Goal: Task Accomplishment & Management: Complete application form

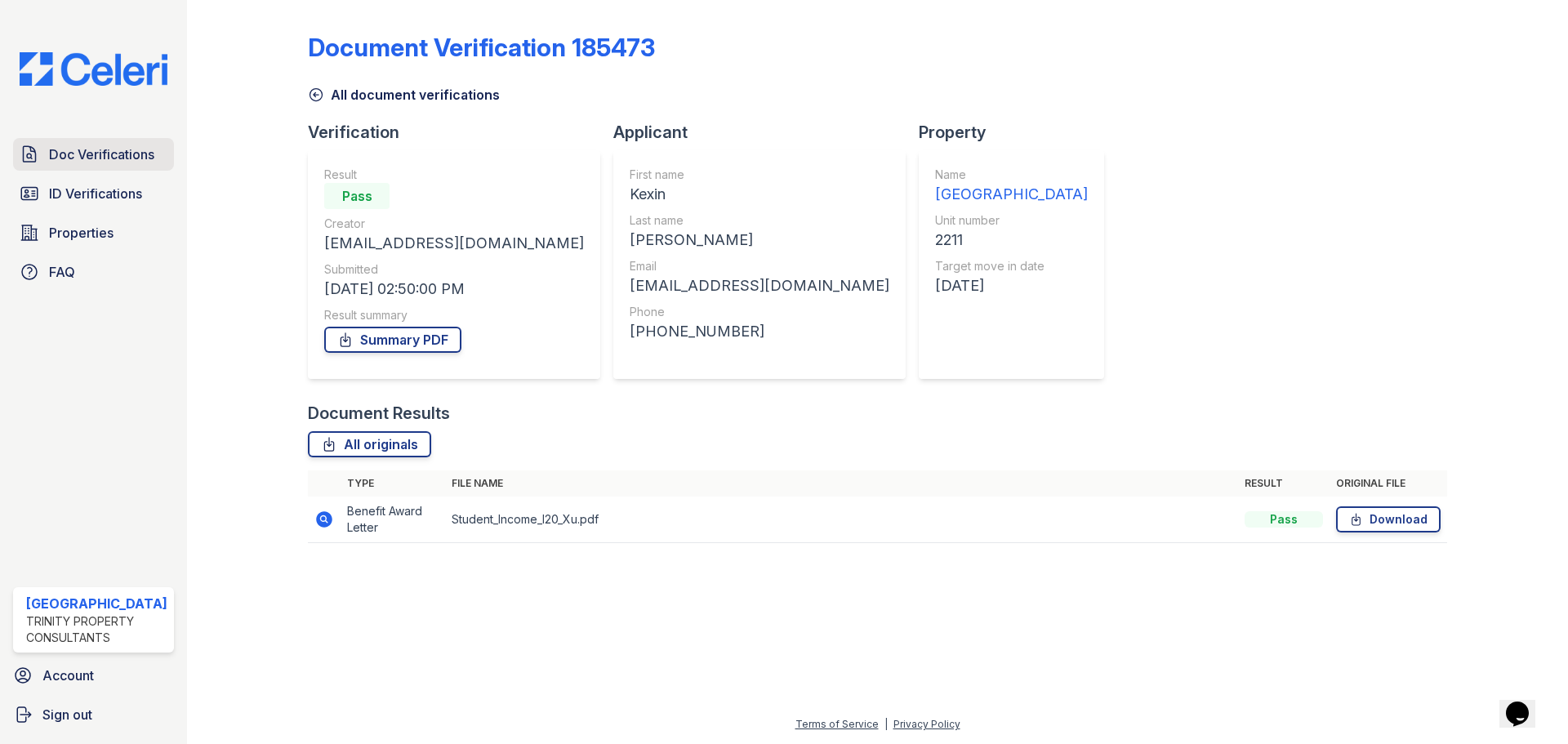
click at [127, 160] on span "Doc Verifications" at bounding box center [101, 154] width 105 height 20
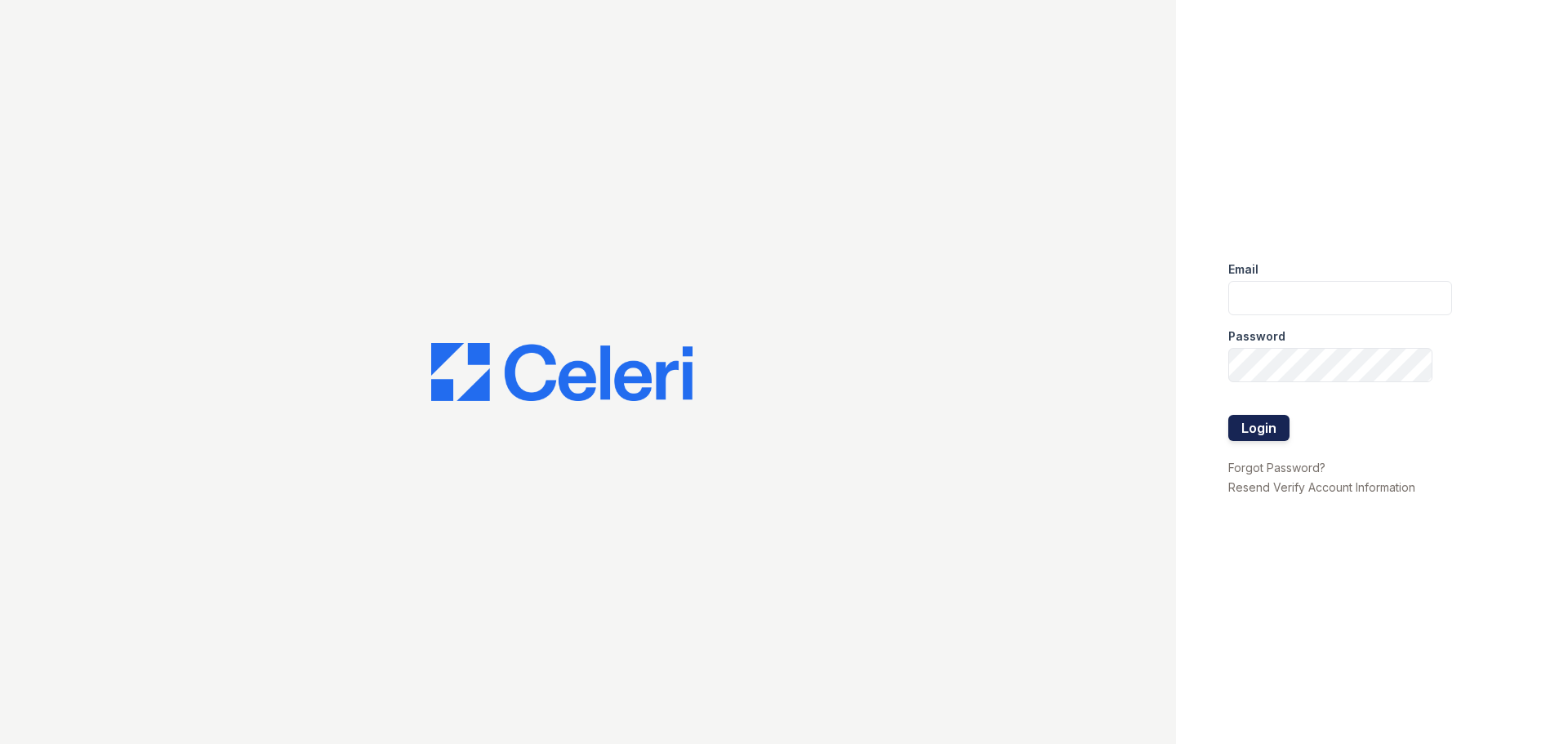
type input "[EMAIL_ADDRESS][DOMAIN_NAME]"
click at [1277, 427] on button "Login" at bounding box center [1258, 427] width 62 height 26
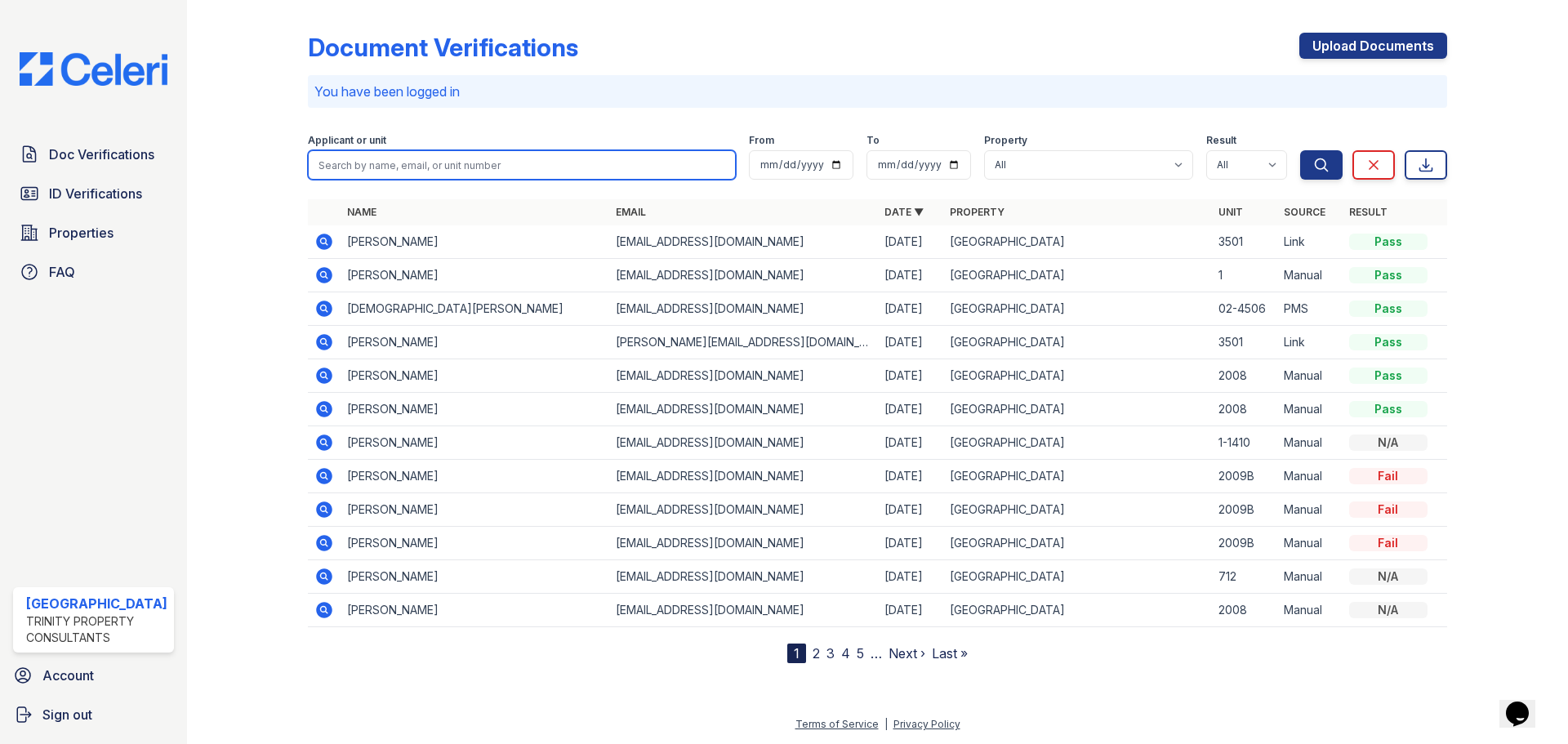
click at [424, 166] on input "search" at bounding box center [521, 165] width 428 height 29
type input "peng"
click at [1300, 150] on button "Search" at bounding box center [1321, 165] width 42 height 29
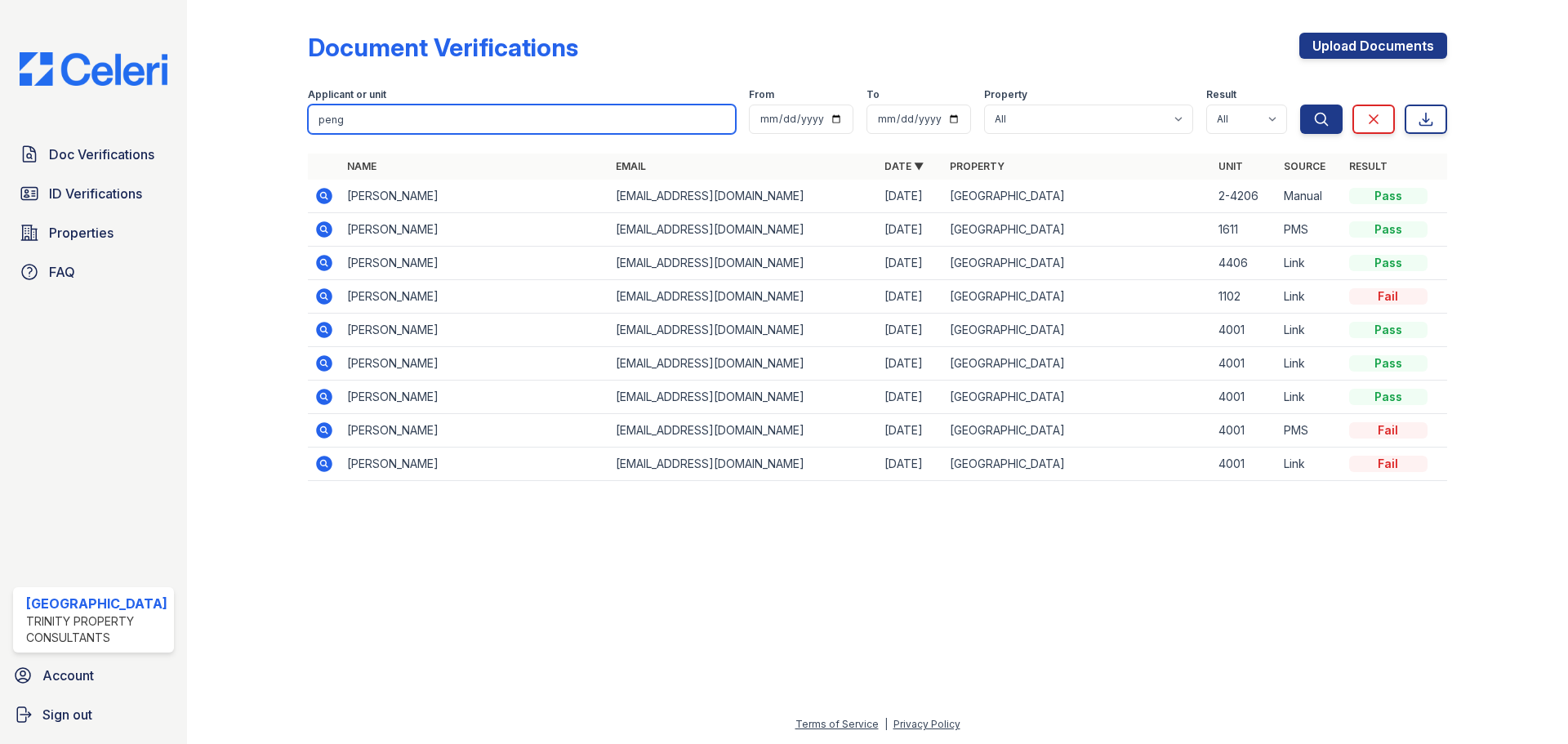
click at [515, 112] on input "peng" at bounding box center [521, 120] width 428 height 29
type input "ping"
click at [1300, 105] on button "Search" at bounding box center [1321, 120] width 42 height 29
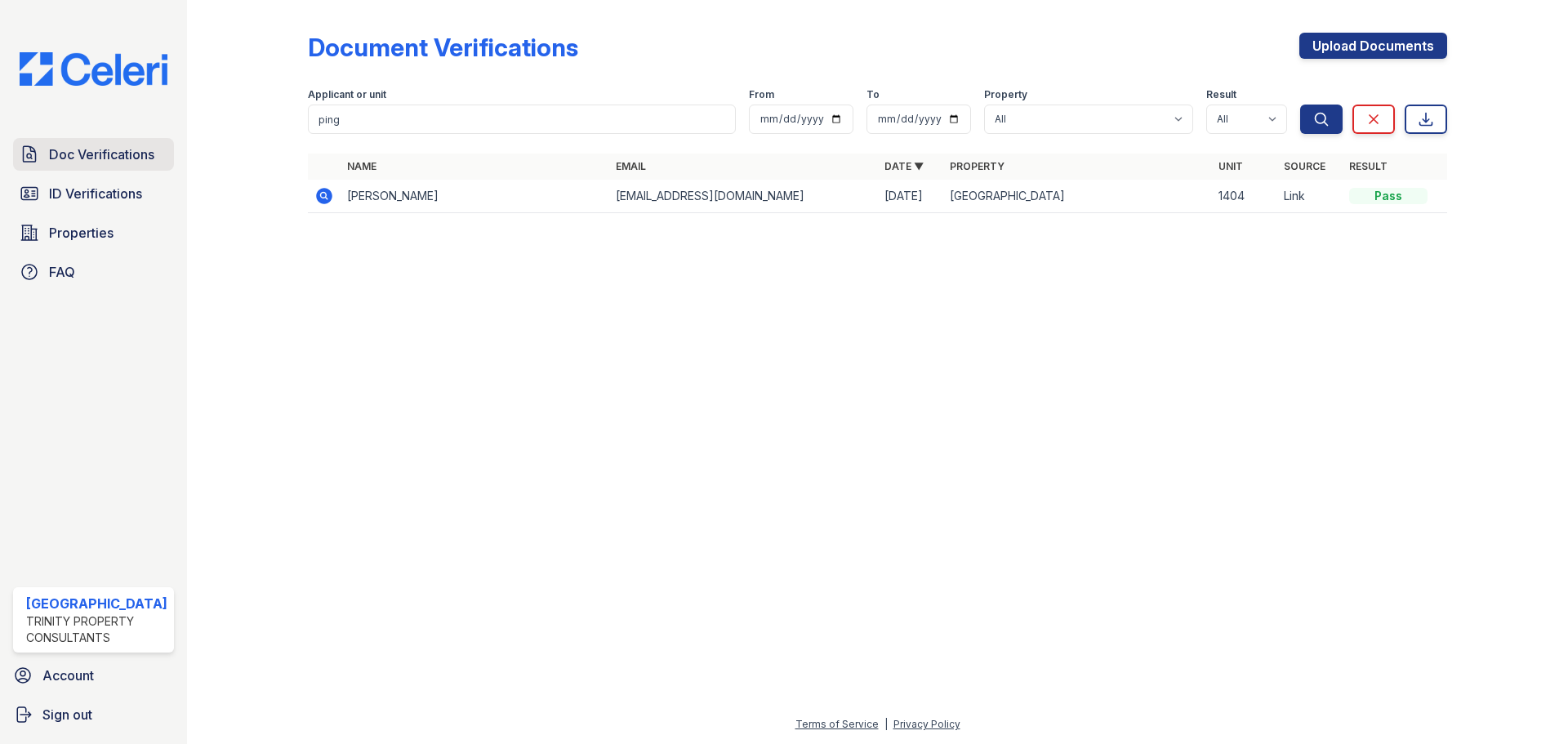
click at [74, 154] on span "Doc Verifications" at bounding box center [101, 154] width 105 height 20
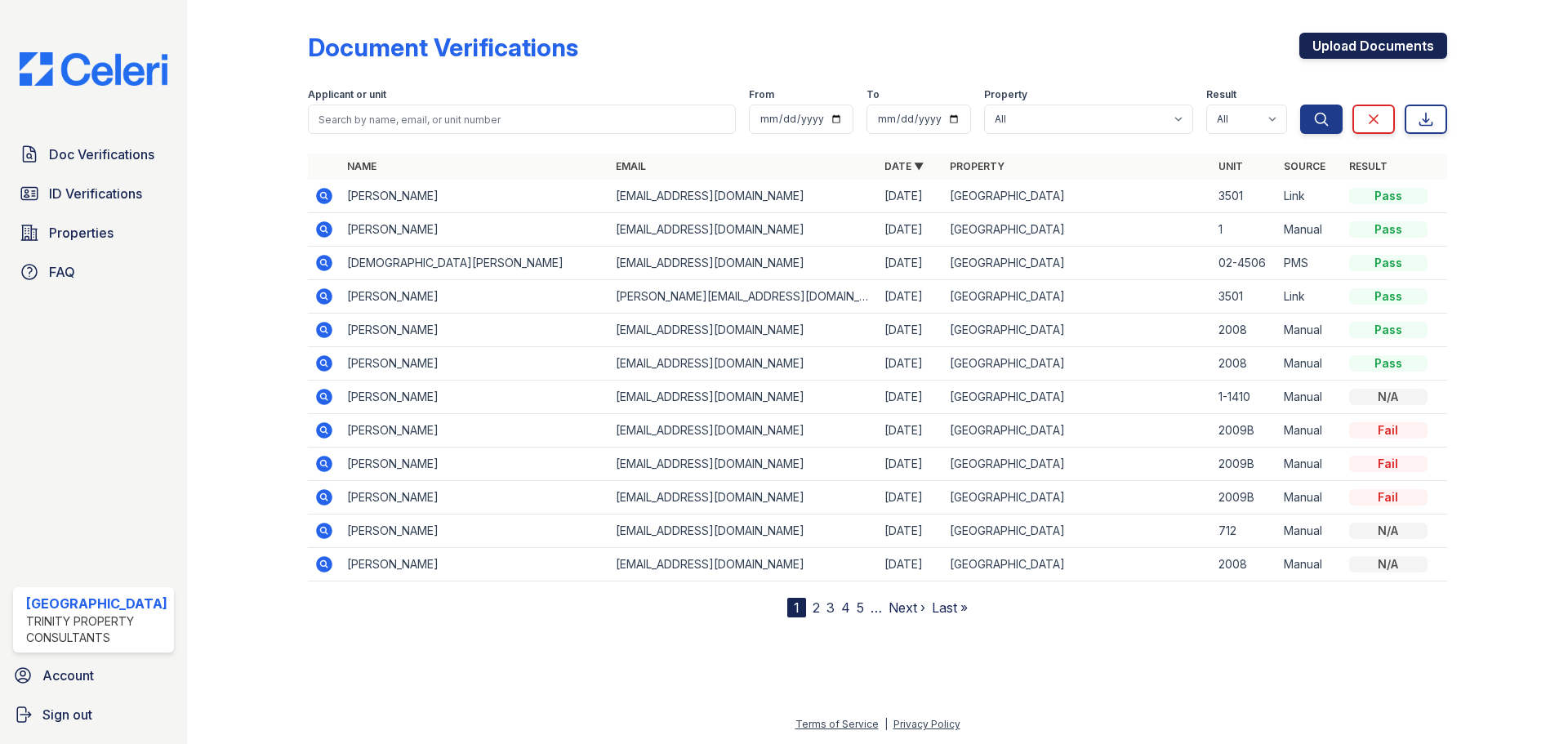
click at [1395, 36] on link "Upload Documents" at bounding box center [1373, 46] width 147 height 26
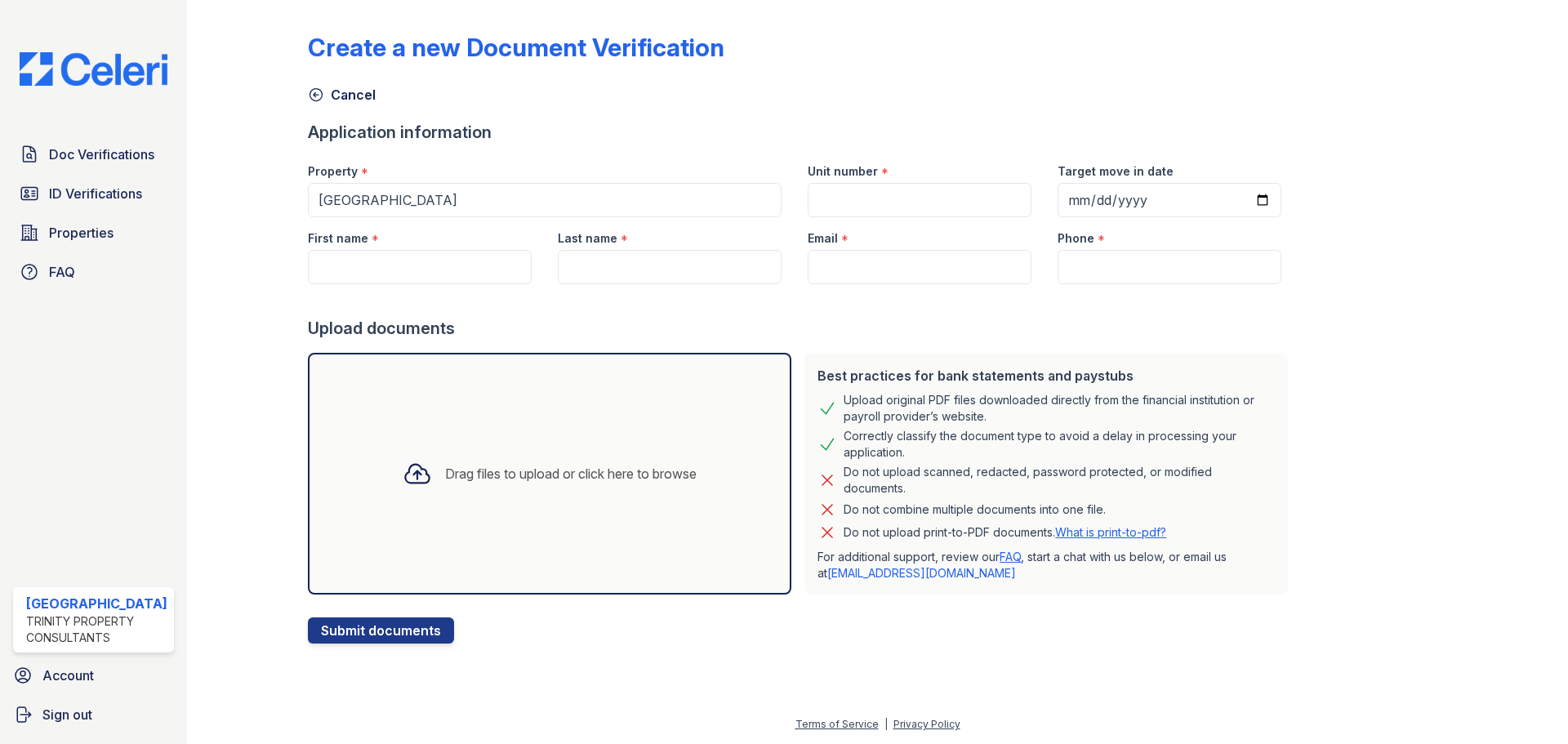
click at [637, 475] on div "Drag files to upload or click here to browse" at bounding box center [571, 473] width 252 height 20
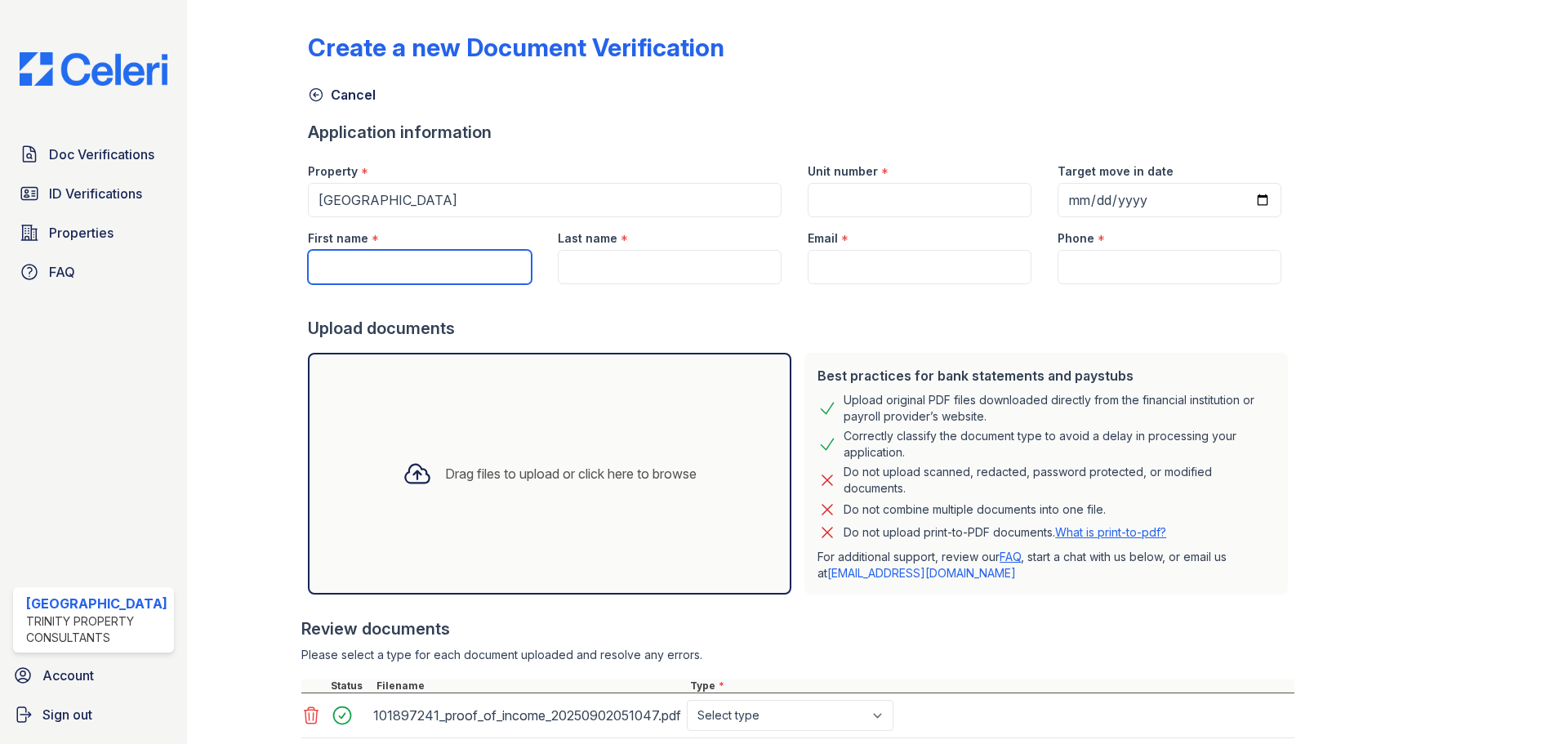
click at [398, 263] on input "First name" at bounding box center [420, 267] width 224 height 35
type input "Pingsheng"
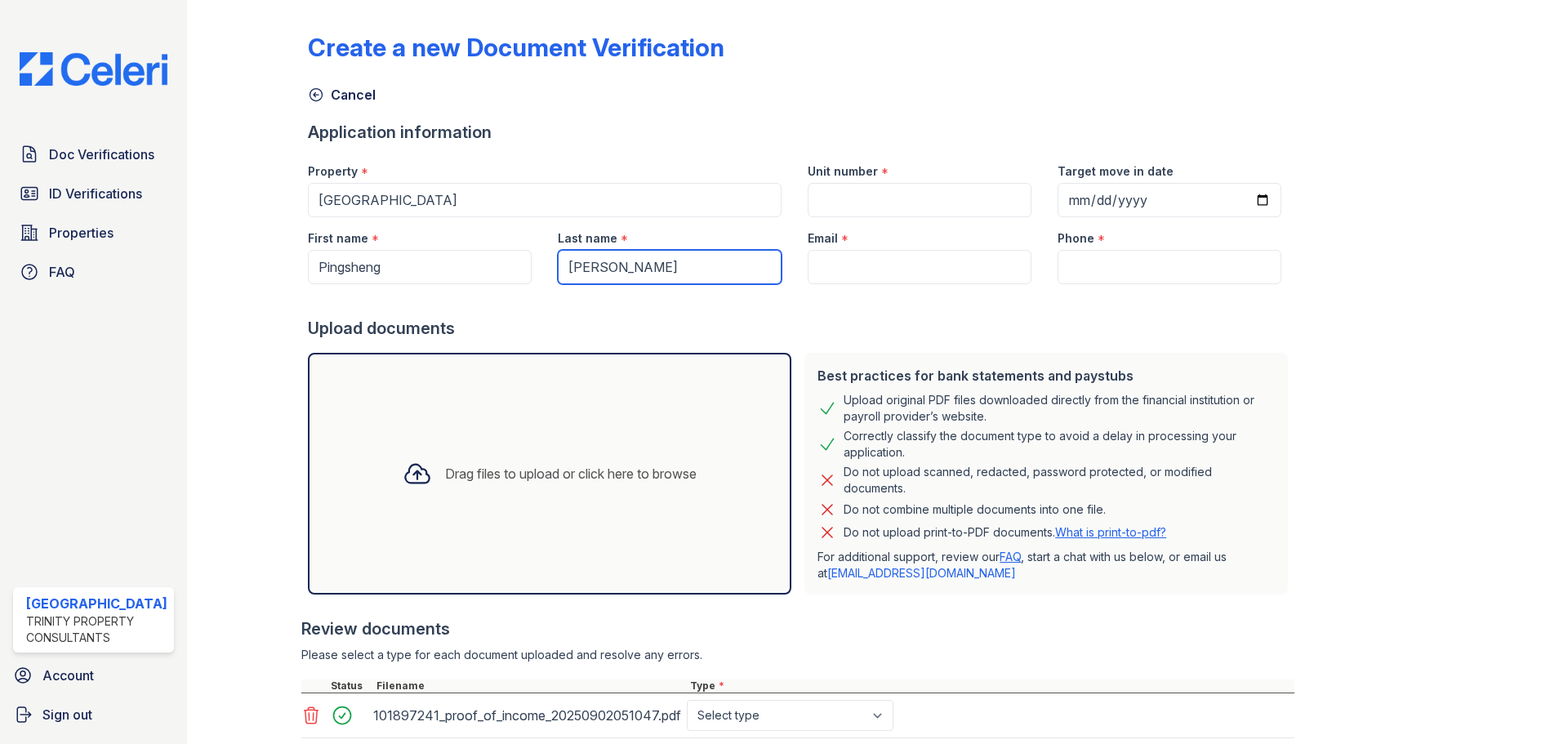
type input "Zhu"
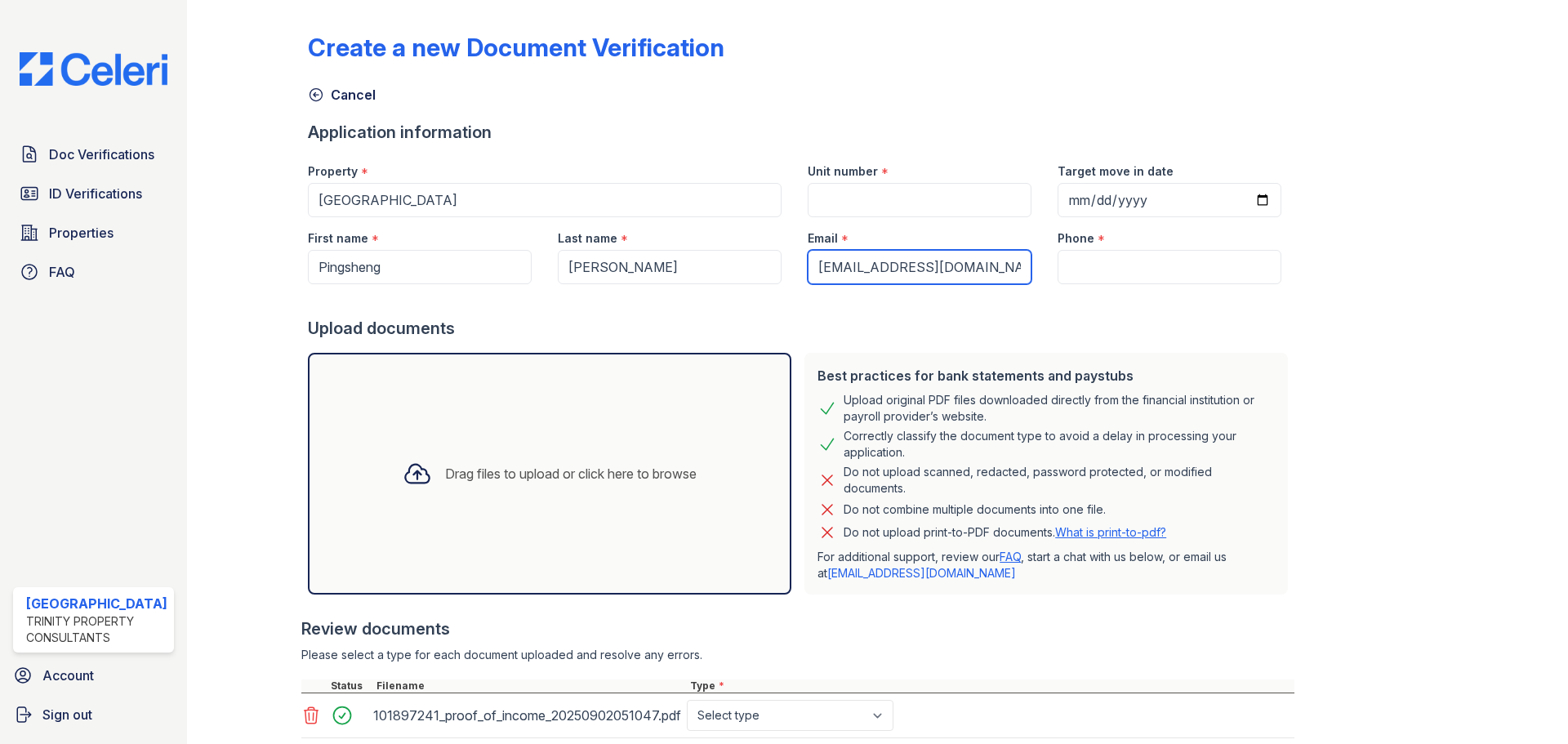
type input "[EMAIL_ADDRESS][DOMAIN_NAME]"
click at [1058, 276] on input "Phone" at bounding box center [1170, 267] width 224 height 35
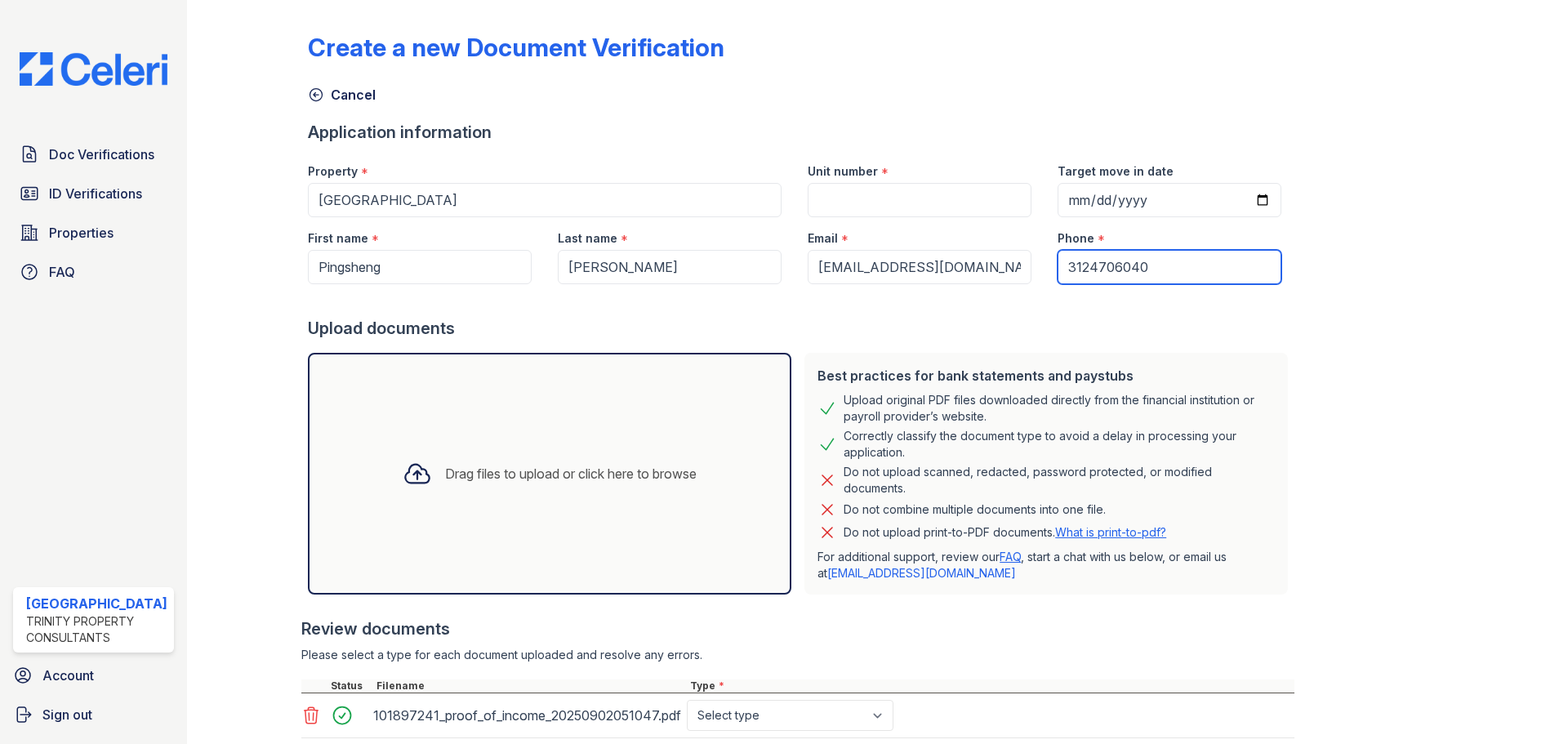
type input "3124706040"
click at [1064, 199] on input "Target move in date" at bounding box center [1170, 200] width 224 height 35
type input "2025-09-03"
click at [952, 200] on input "Unit number" at bounding box center [919, 200] width 224 height 35
type input "1"
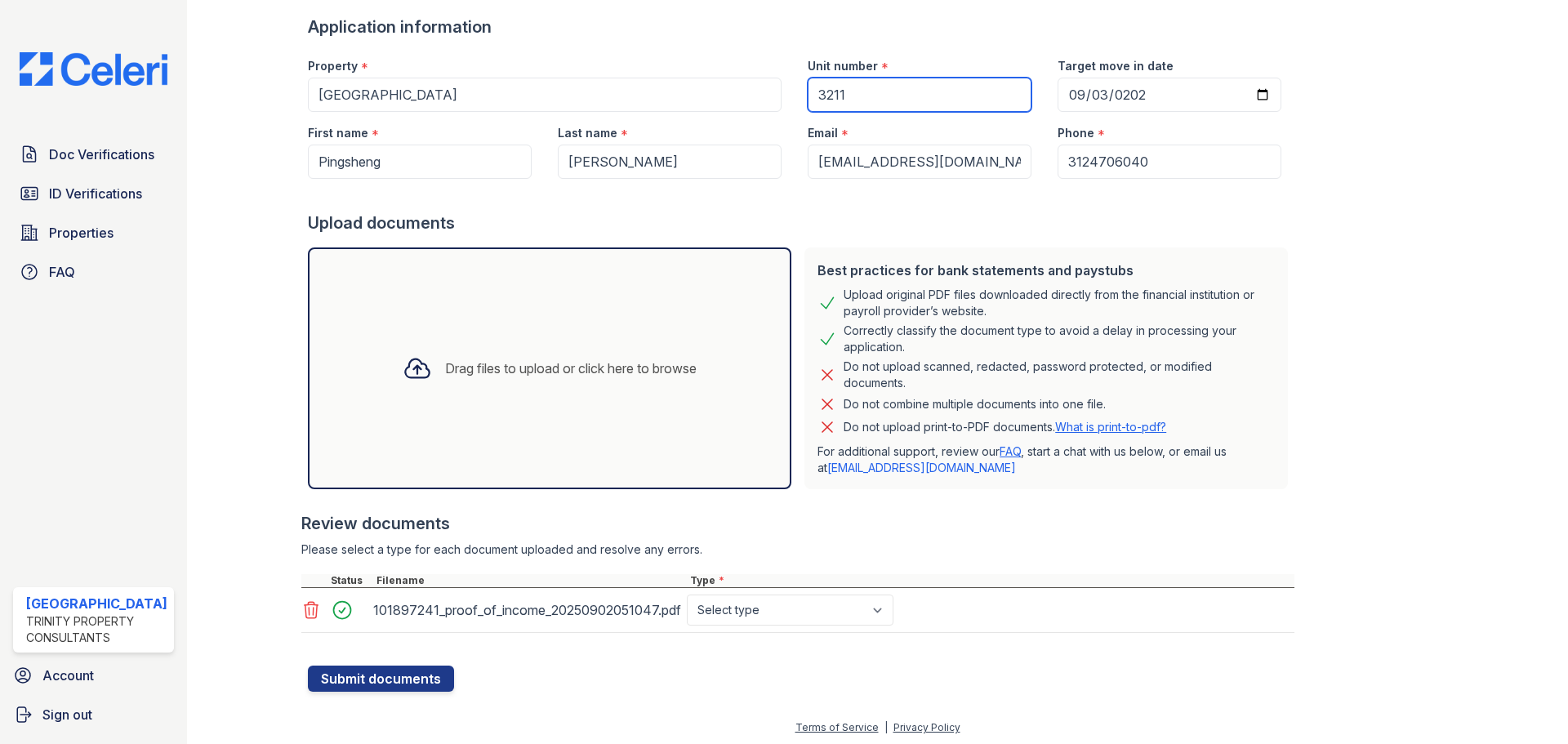
scroll to position [108, 0]
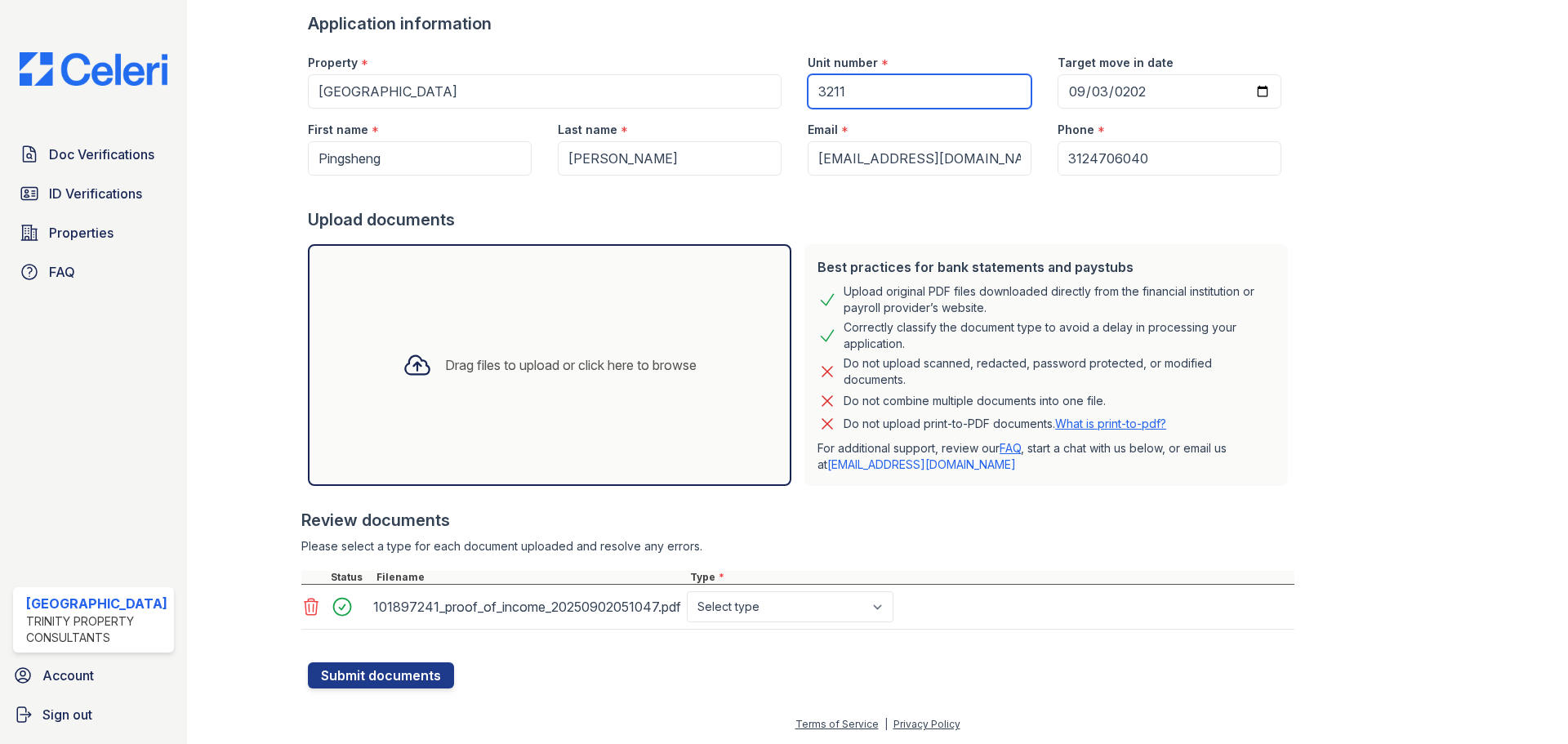
type input "3211"
click at [772, 610] on select "Select type Paystub Bank Statement Offer Letter Tax Documents Benefit Award Let…" at bounding box center [790, 607] width 206 height 31
select select "paystub"
click at [687, 591] on select "Select type Paystub Bank Statement Offer Letter Tax Documents Benefit Award Let…" at bounding box center [790, 607] width 206 height 31
click at [415, 675] on button "Submit documents" at bounding box center [381, 675] width 147 height 26
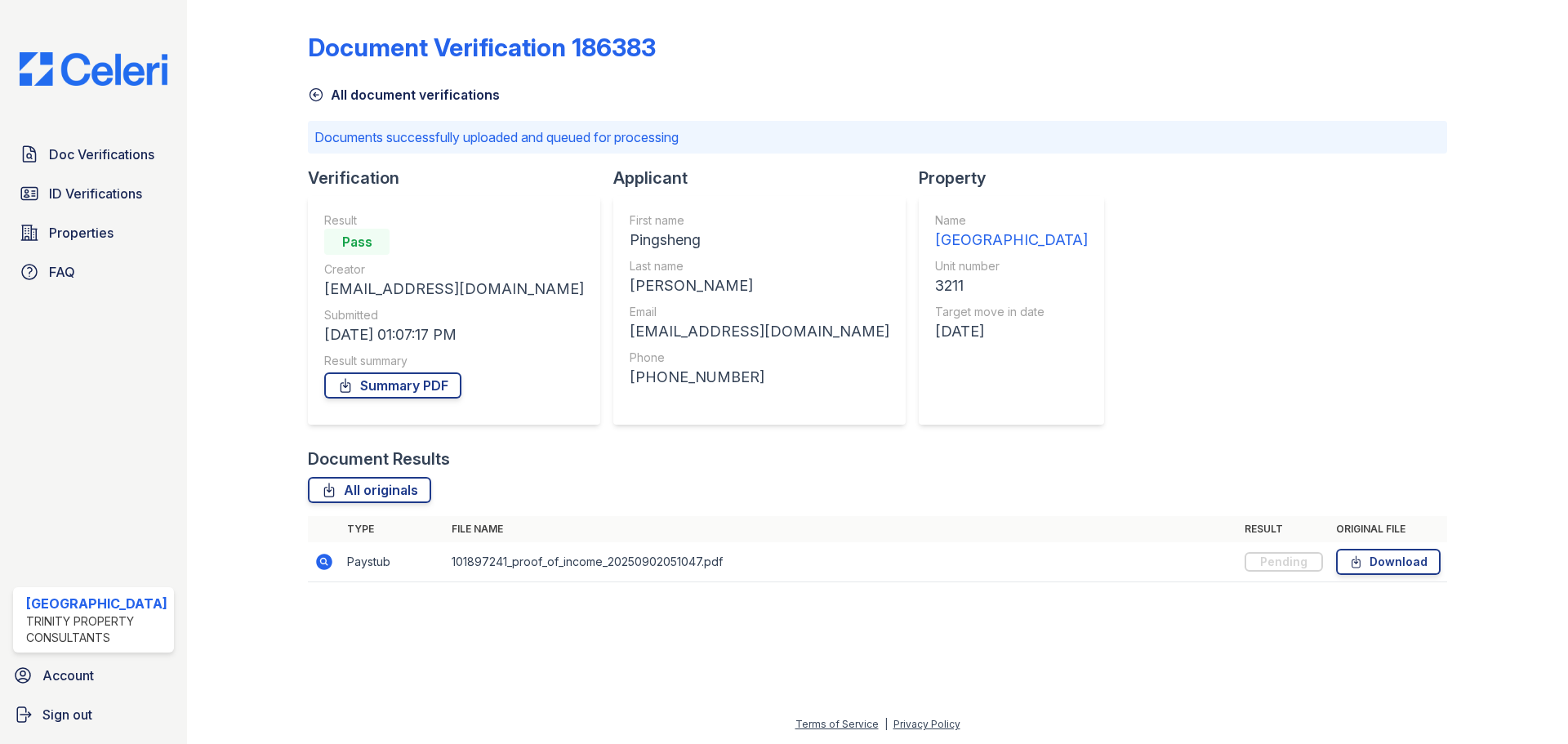
click at [1265, 309] on div "Document Verification 186383 All document verifications Documents successfully …" at bounding box center [878, 303] width 1140 height 592
click at [87, 166] on link "Doc Verifications" at bounding box center [94, 154] width 161 height 33
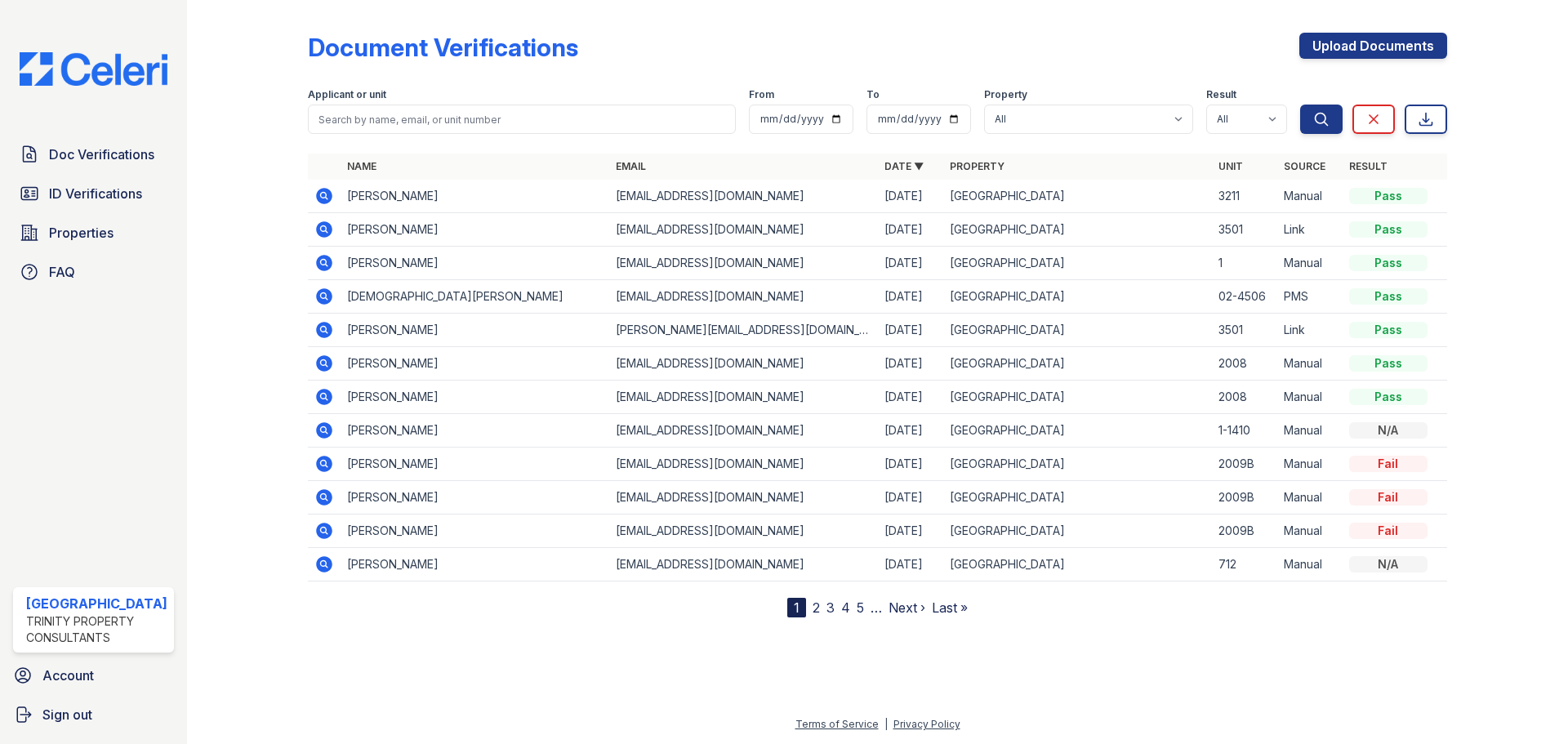
click at [326, 189] on icon at bounding box center [324, 196] width 20 height 20
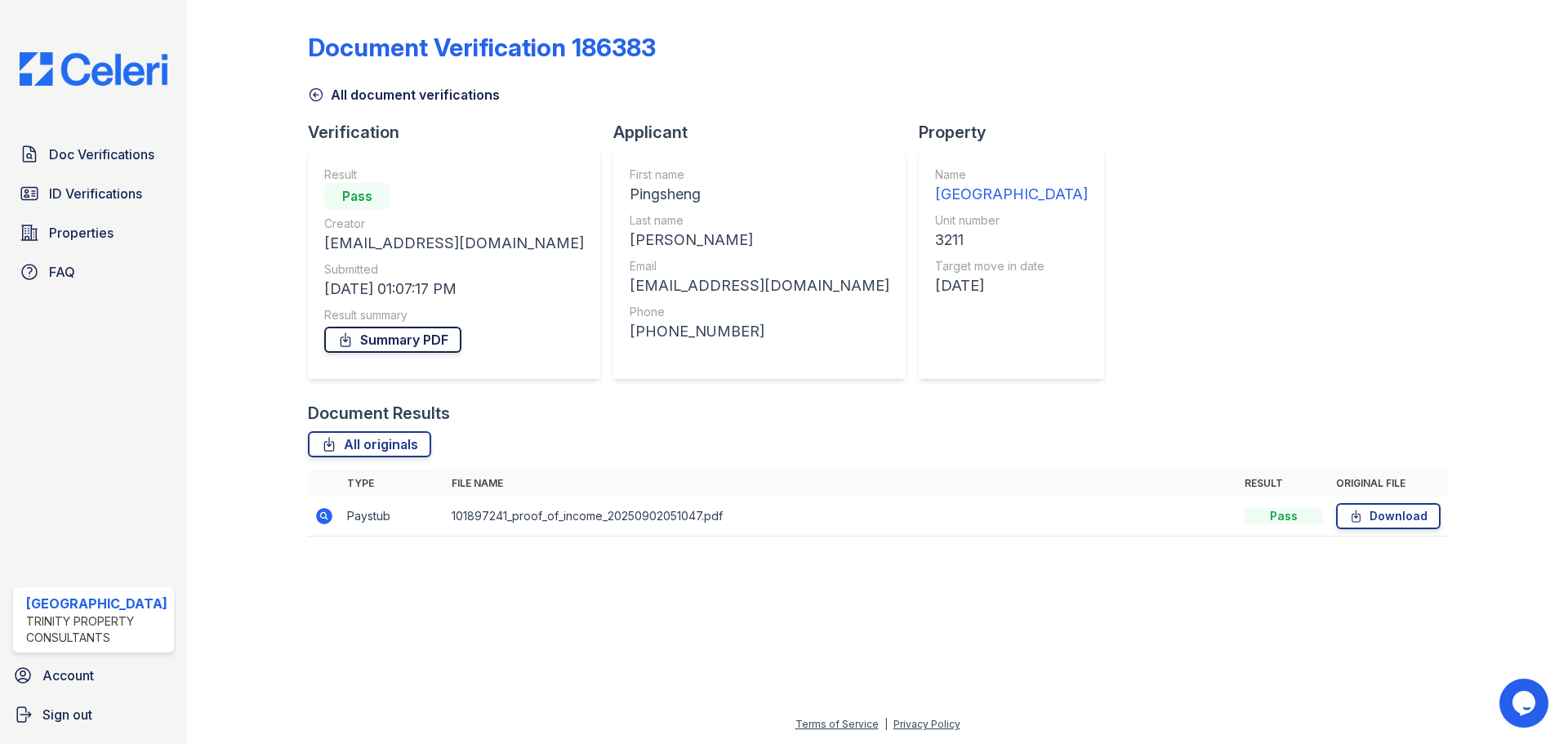
click at [406, 336] on link "Summary PDF" at bounding box center [393, 340] width 137 height 26
click at [105, 149] on span "Doc Verifications" at bounding box center [101, 154] width 105 height 20
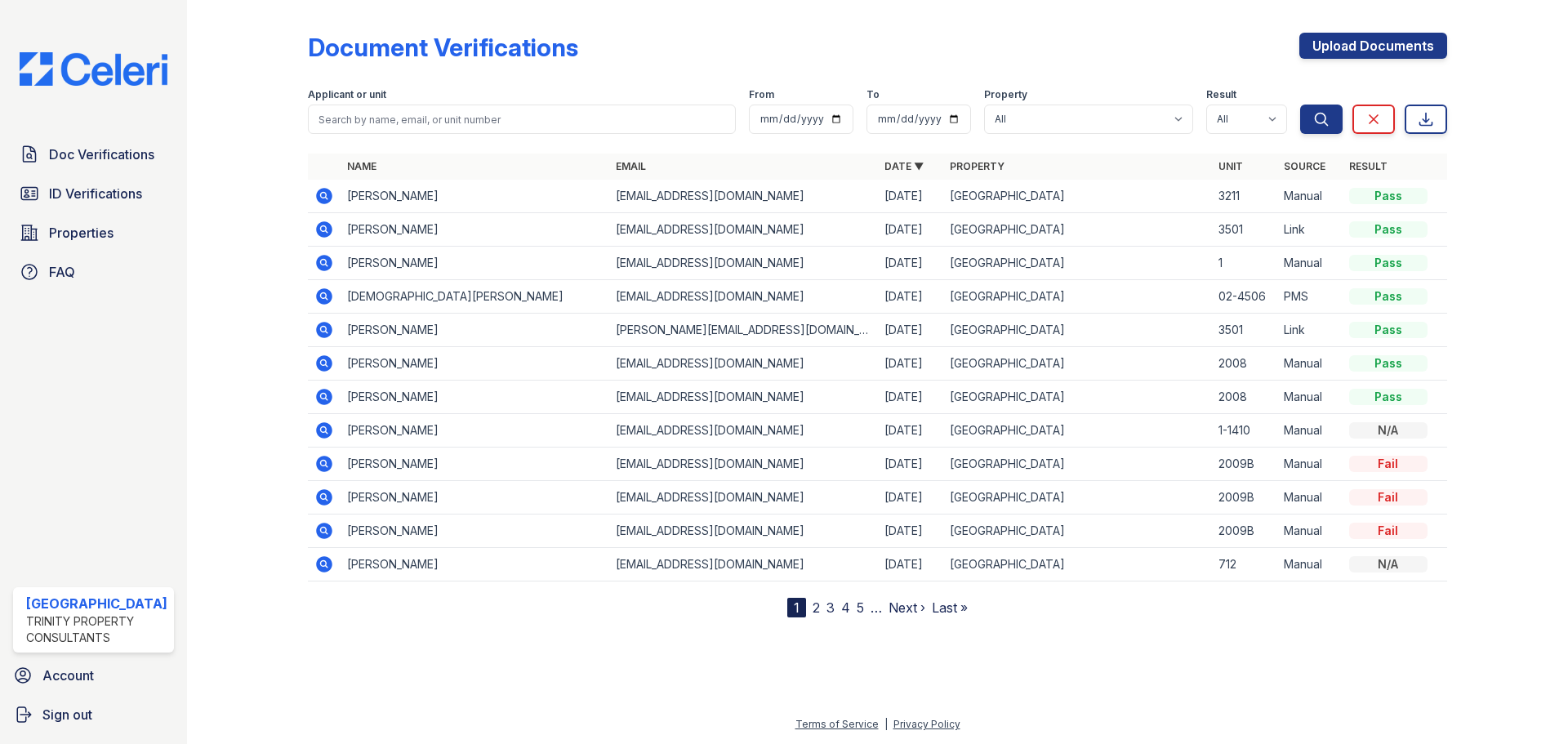
click at [322, 264] on icon at bounding box center [324, 263] width 20 height 20
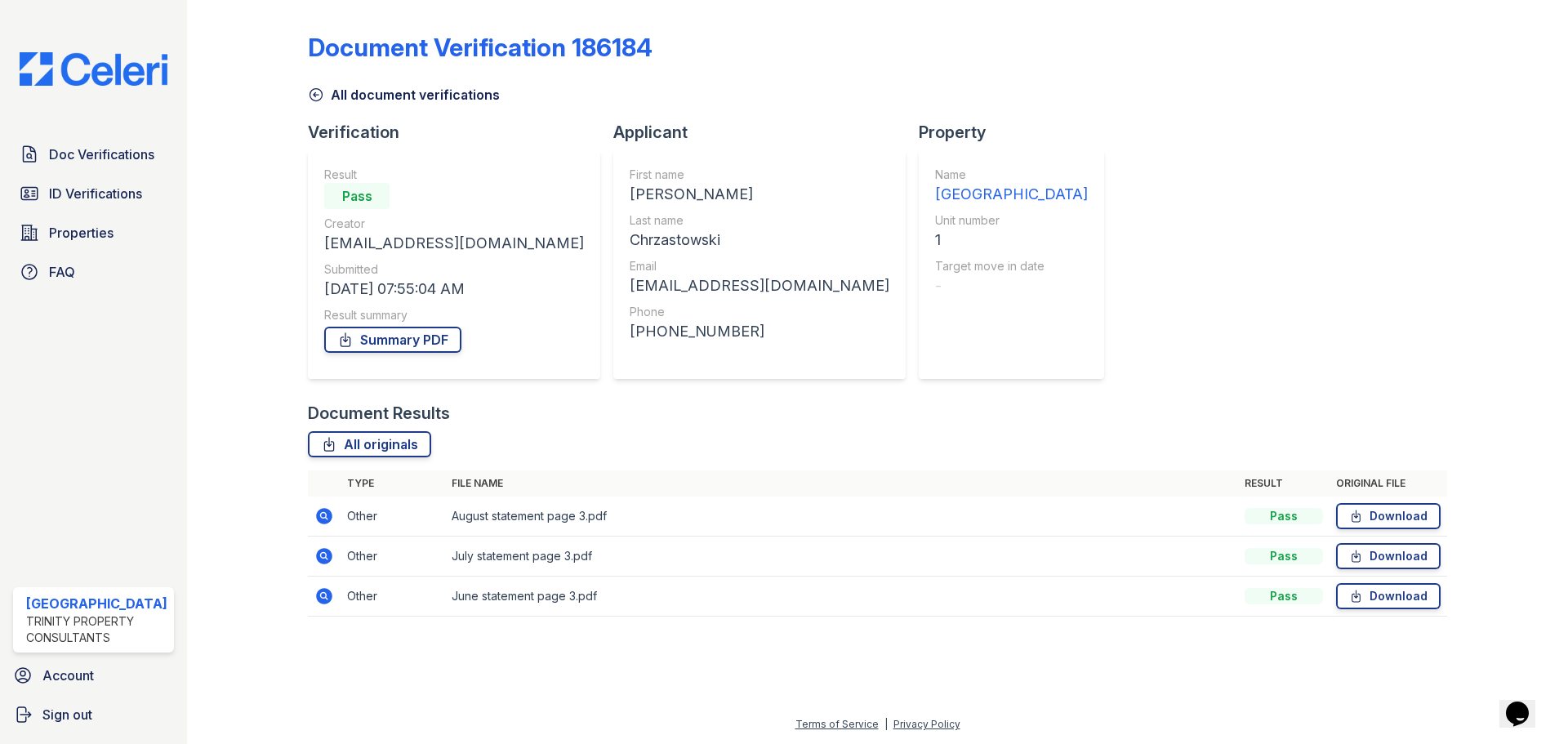
drag, startPoint x: 415, startPoint y: 338, endPoint x: 436, endPoint y: 317, distance: 29.7
click at [416, 338] on link "Summary PDF" at bounding box center [393, 340] width 137 height 26
click at [132, 157] on span "Doc Verifications" at bounding box center [101, 154] width 105 height 20
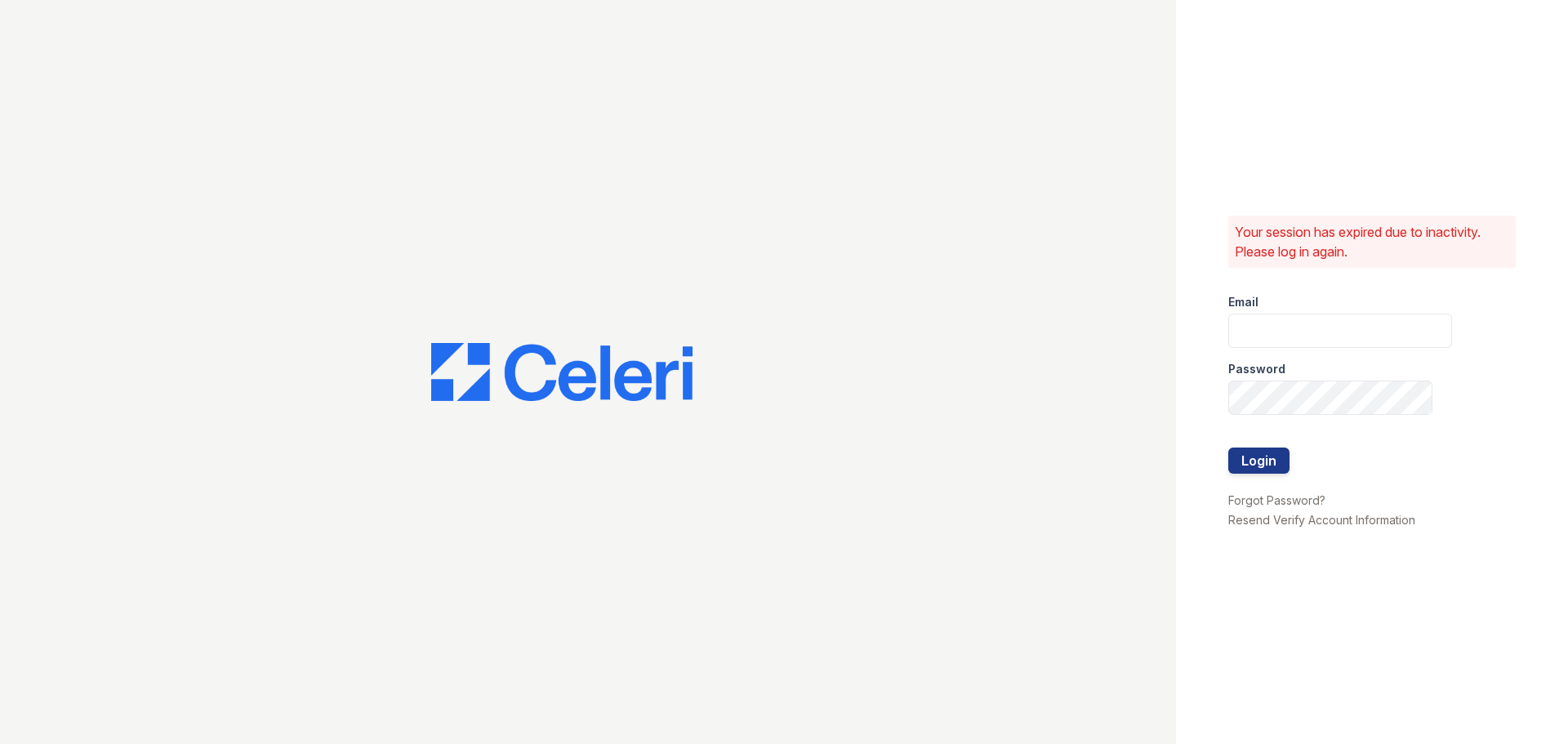
type input "arrivestreetervilleleasing@trinity-pm.com"
click at [1269, 455] on button "Login" at bounding box center [1258, 460] width 62 height 26
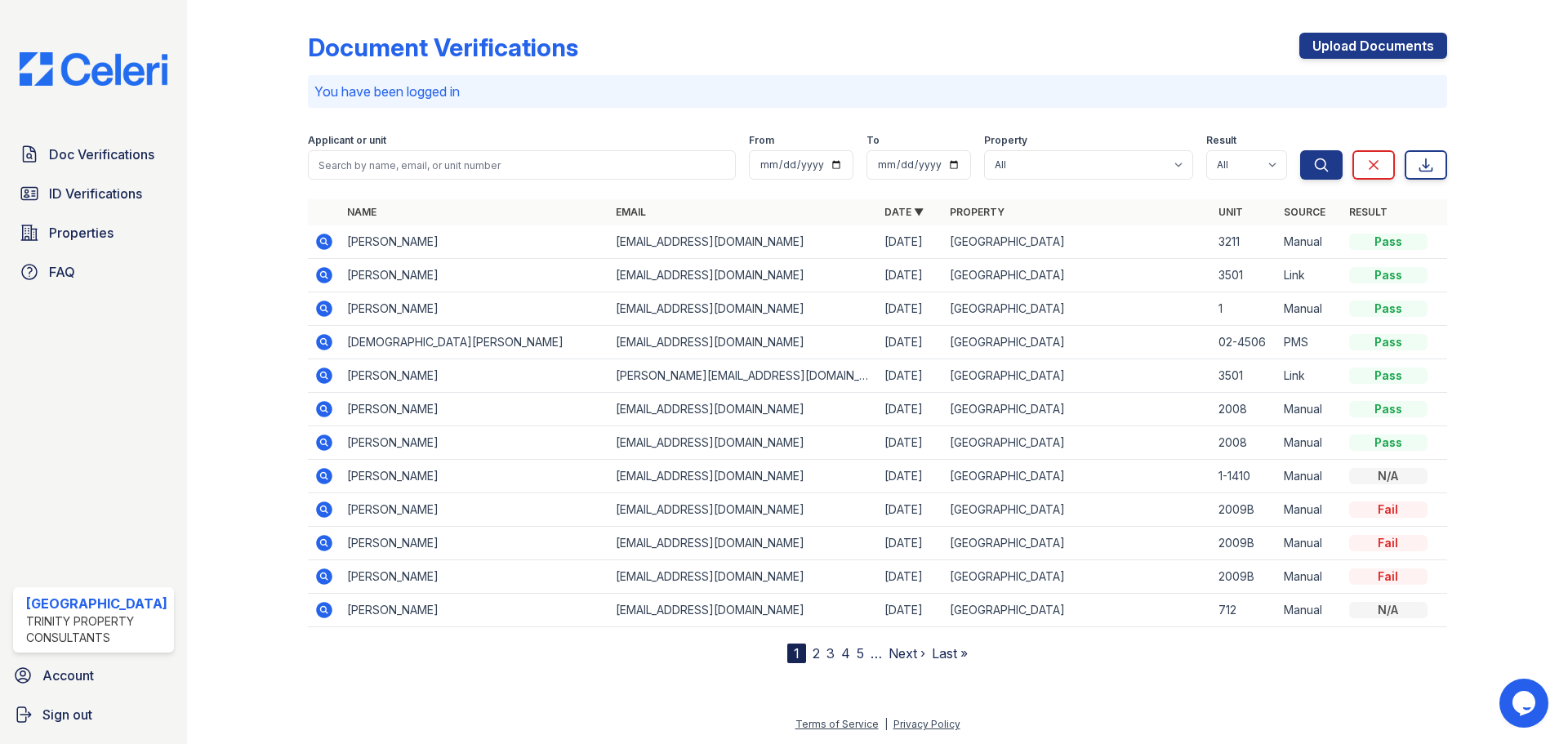
click at [572, 140] on div "Applicant or unit" at bounding box center [521, 141] width 428 height 16
drag, startPoint x: 578, startPoint y: 153, endPoint x: 582, endPoint y: 146, distance: 8.1
click at [579, 150] on input "search" at bounding box center [521, 165] width 428 height 29
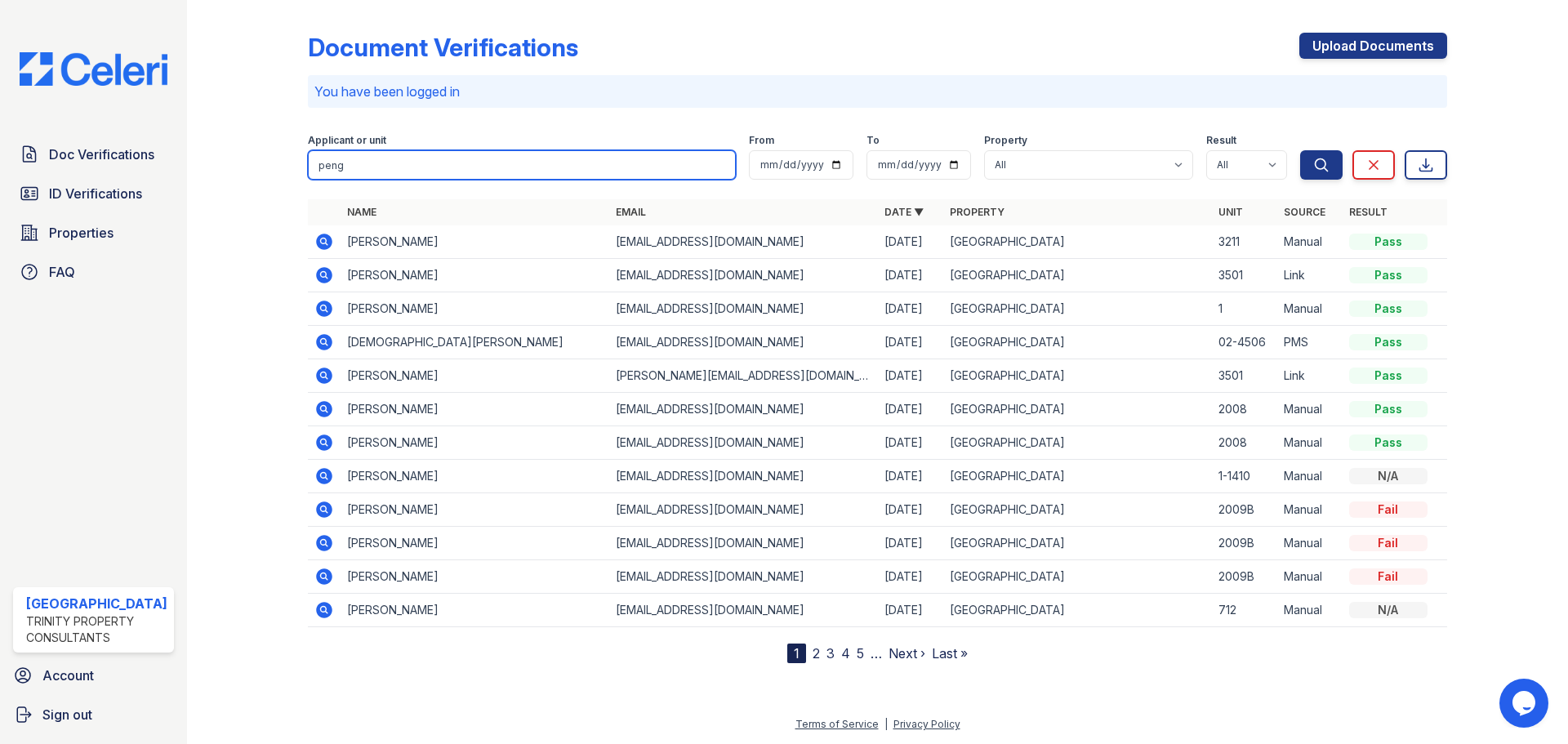
type input "peng"
click at [1300, 150] on button "Search" at bounding box center [1321, 165] width 42 height 29
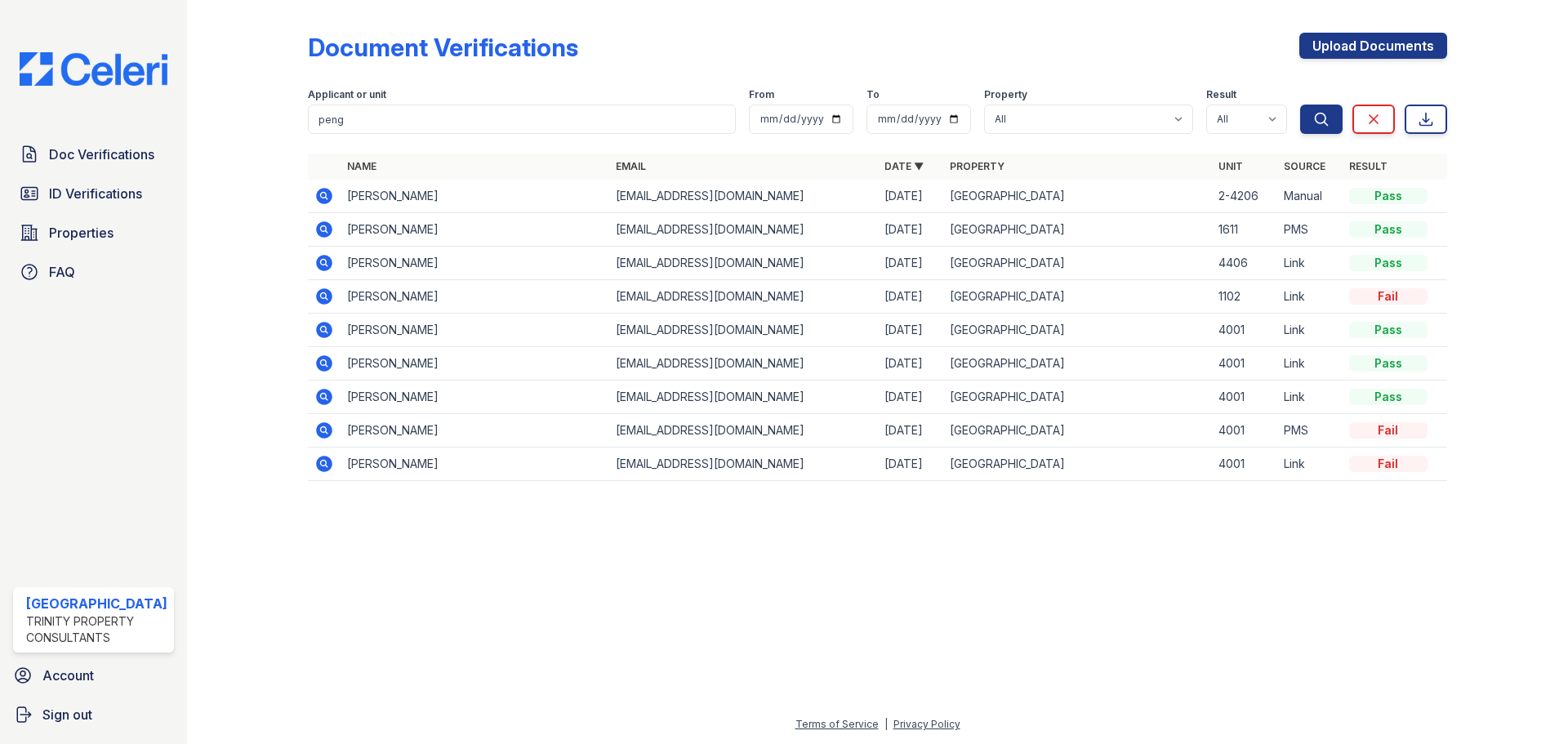
click at [319, 225] on icon at bounding box center [323, 229] width 16 height 16
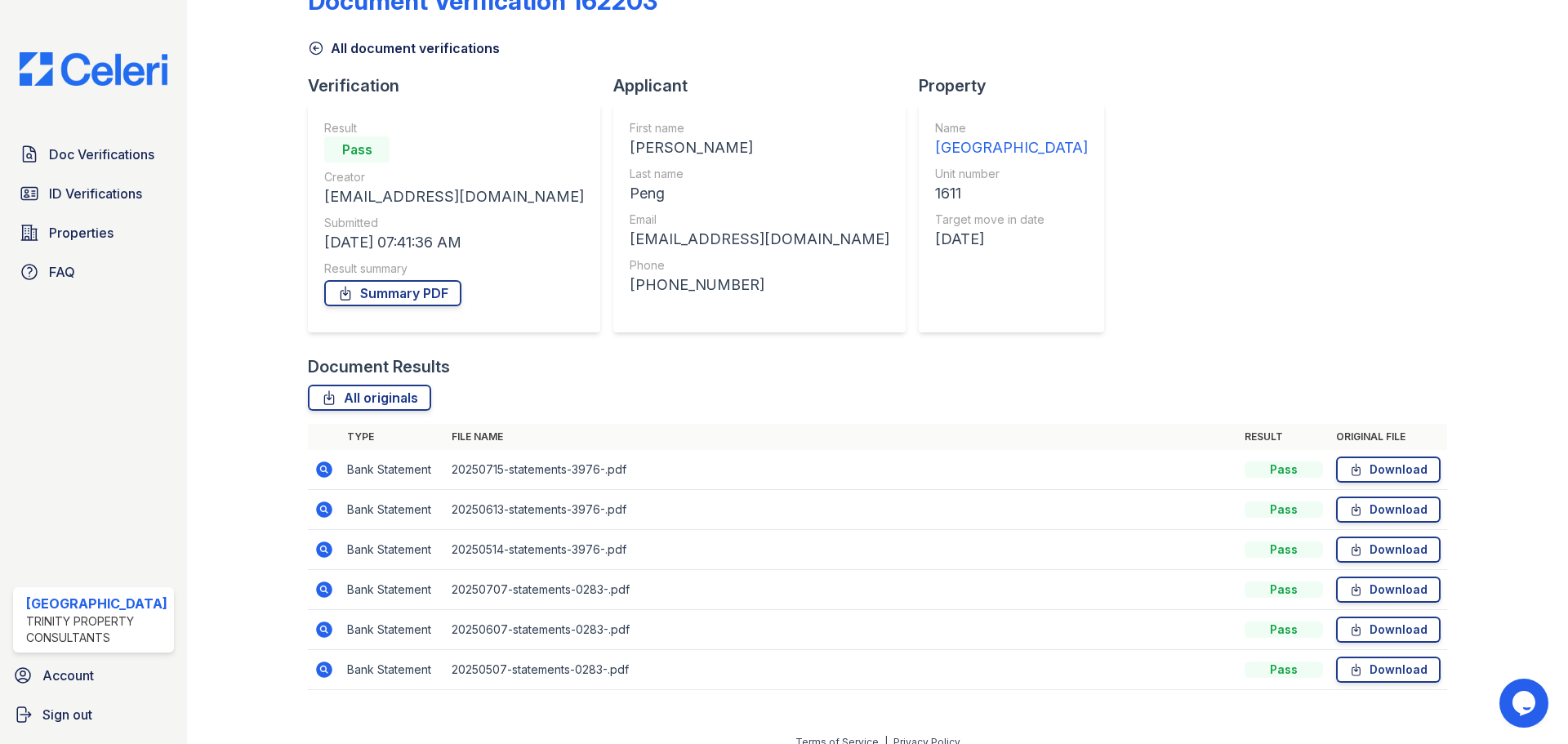
scroll to position [64, 0]
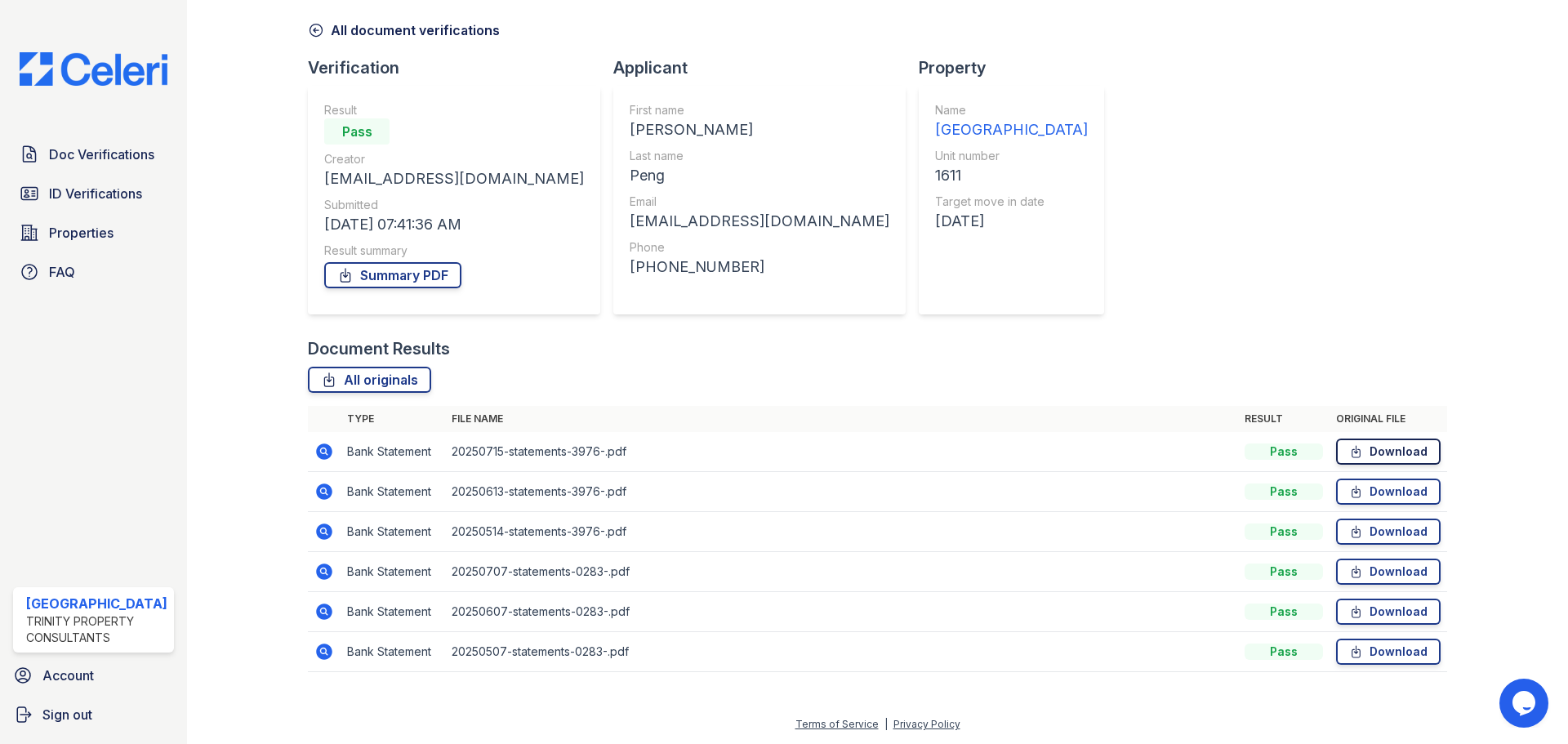
click at [1368, 451] on link "Download" at bounding box center [1388, 452] width 105 height 26
click at [1382, 490] on link "Download" at bounding box center [1388, 492] width 105 height 26
click at [1363, 538] on link "Download" at bounding box center [1388, 532] width 105 height 26
click at [407, 279] on link "Summary PDF" at bounding box center [393, 275] width 137 height 26
click at [83, 152] on span "Doc Verifications" at bounding box center [101, 154] width 105 height 20
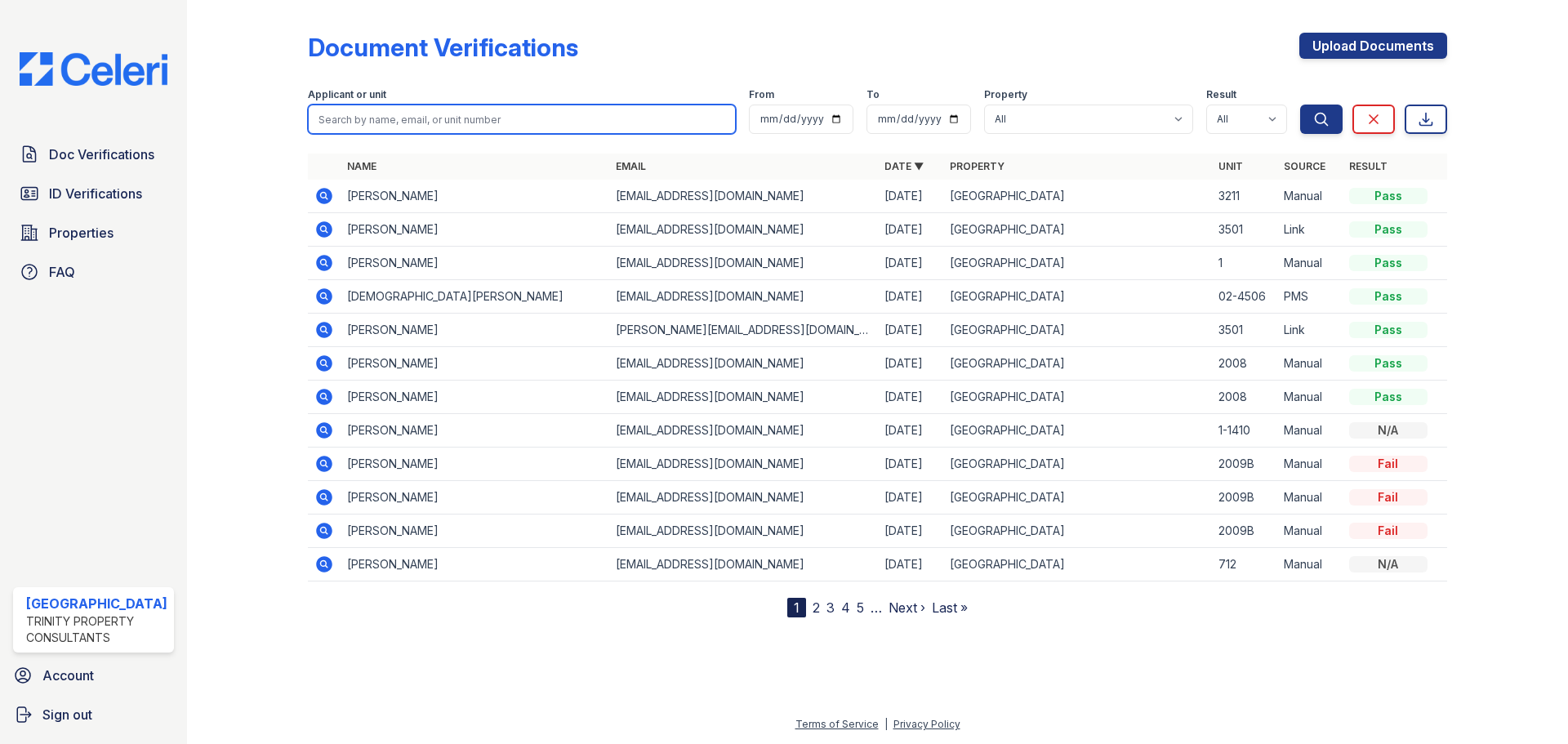
click at [395, 125] on input "search" at bounding box center [521, 120] width 428 height 29
type input "yi"
click at [1300, 105] on button "Search" at bounding box center [1321, 120] width 42 height 29
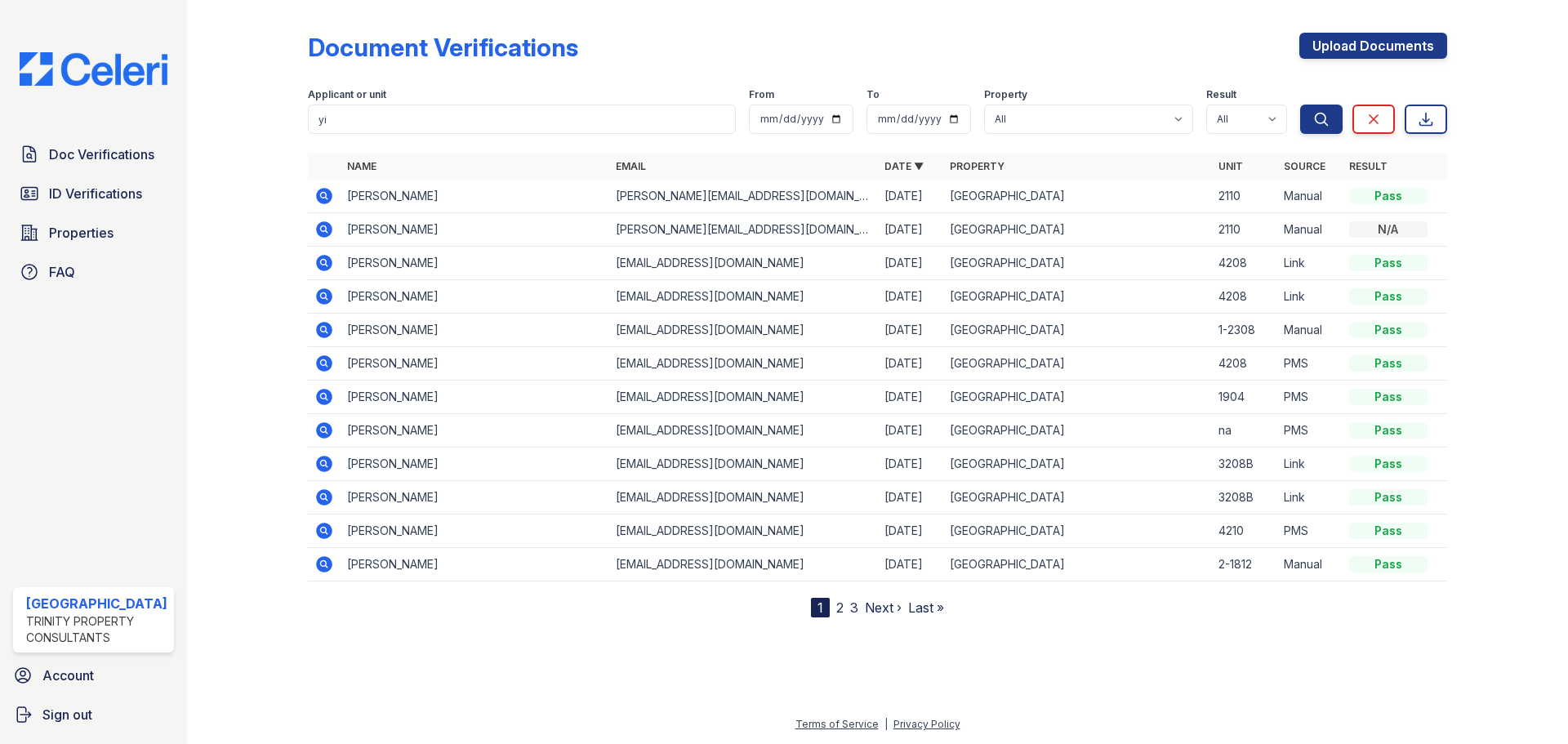
click at [842, 610] on link "2" at bounding box center [840, 607] width 7 height 16
click at [1317, 59] on div "Upload Documents" at bounding box center [1373, 54] width 147 height 42
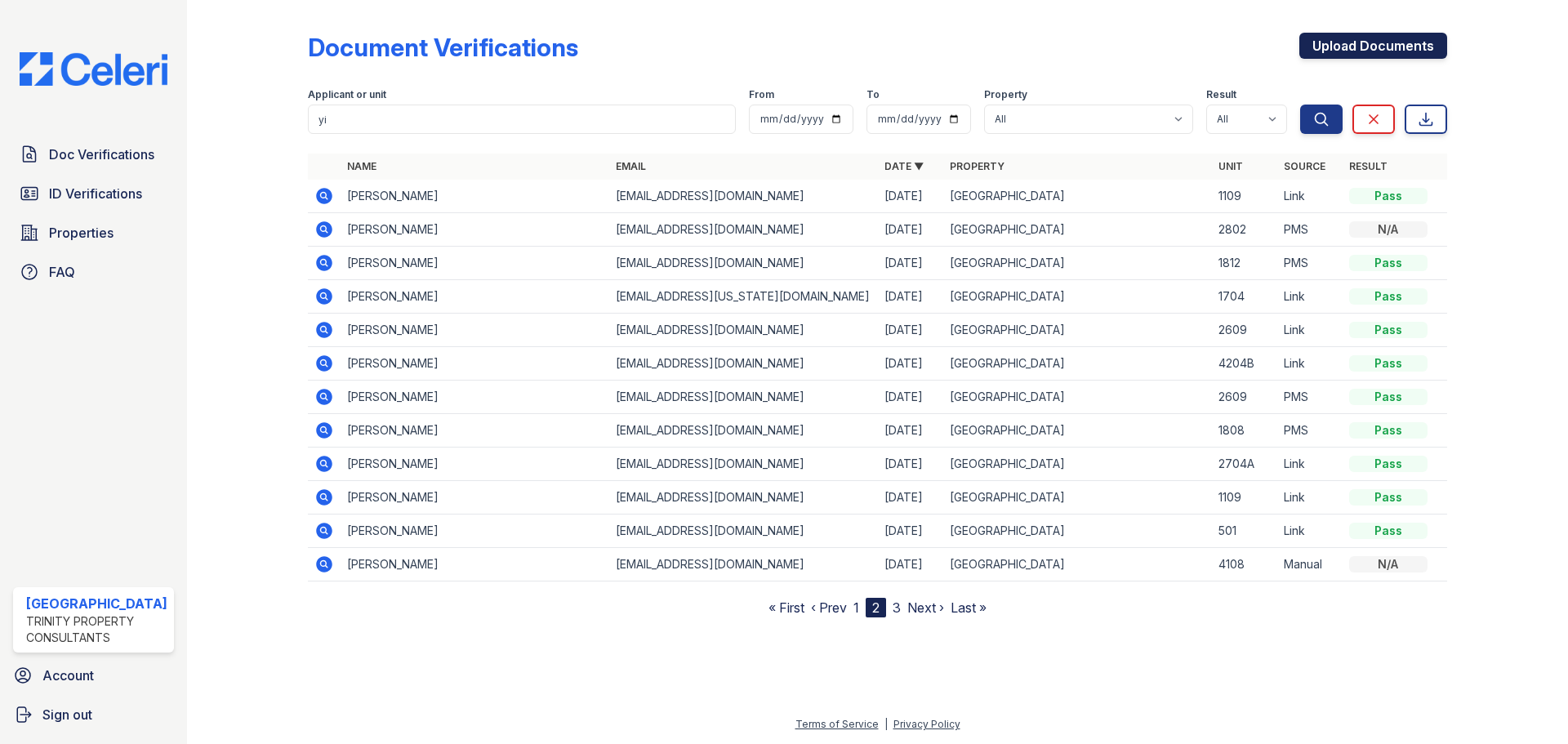
click at [1323, 51] on link "Upload Documents" at bounding box center [1373, 46] width 147 height 26
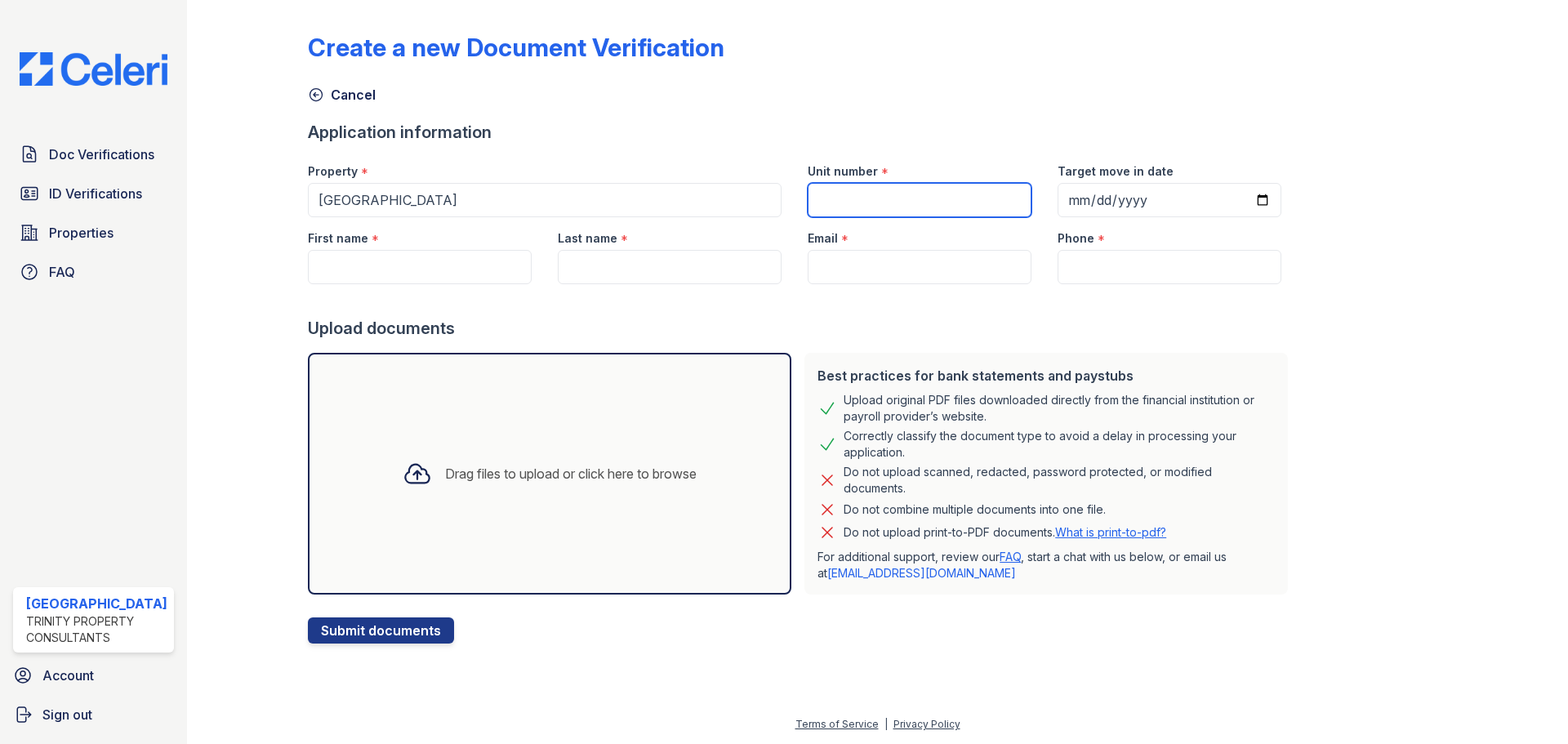
click at [865, 206] on input "Unit number" at bounding box center [919, 200] width 224 height 35
type input "304"
click at [1058, 206] on input "Target move in date" at bounding box center [1170, 200] width 224 height 35
type input "20255-09-03"
type input "2025-09-03"
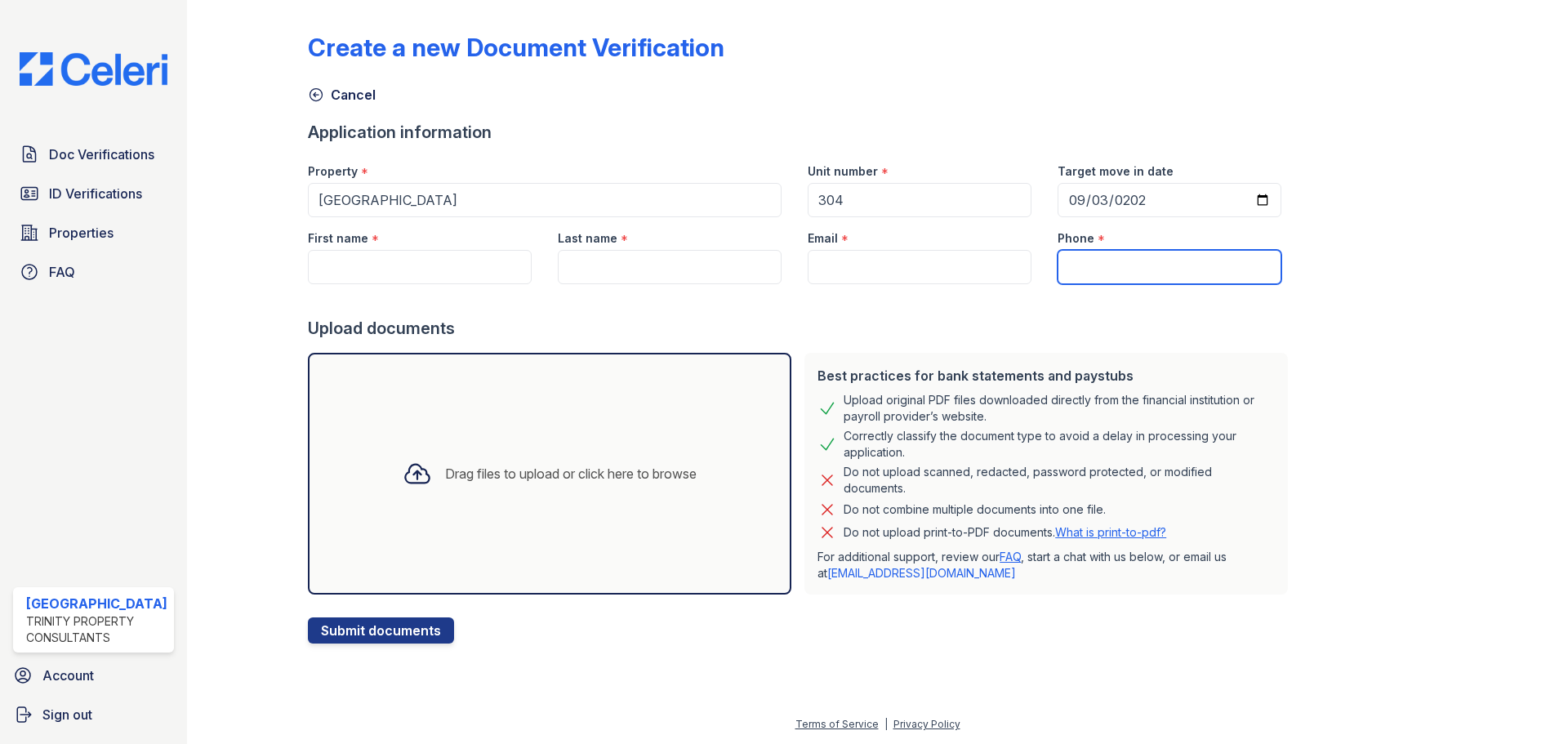
drag, startPoint x: 1069, startPoint y: 271, endPoint x: 1068, endPoint y: 256, distance: 15.0
click at [1068, 256] on input "Phone" at bounding box center [1170, 267] width 224 height 35
type input "3124706040"
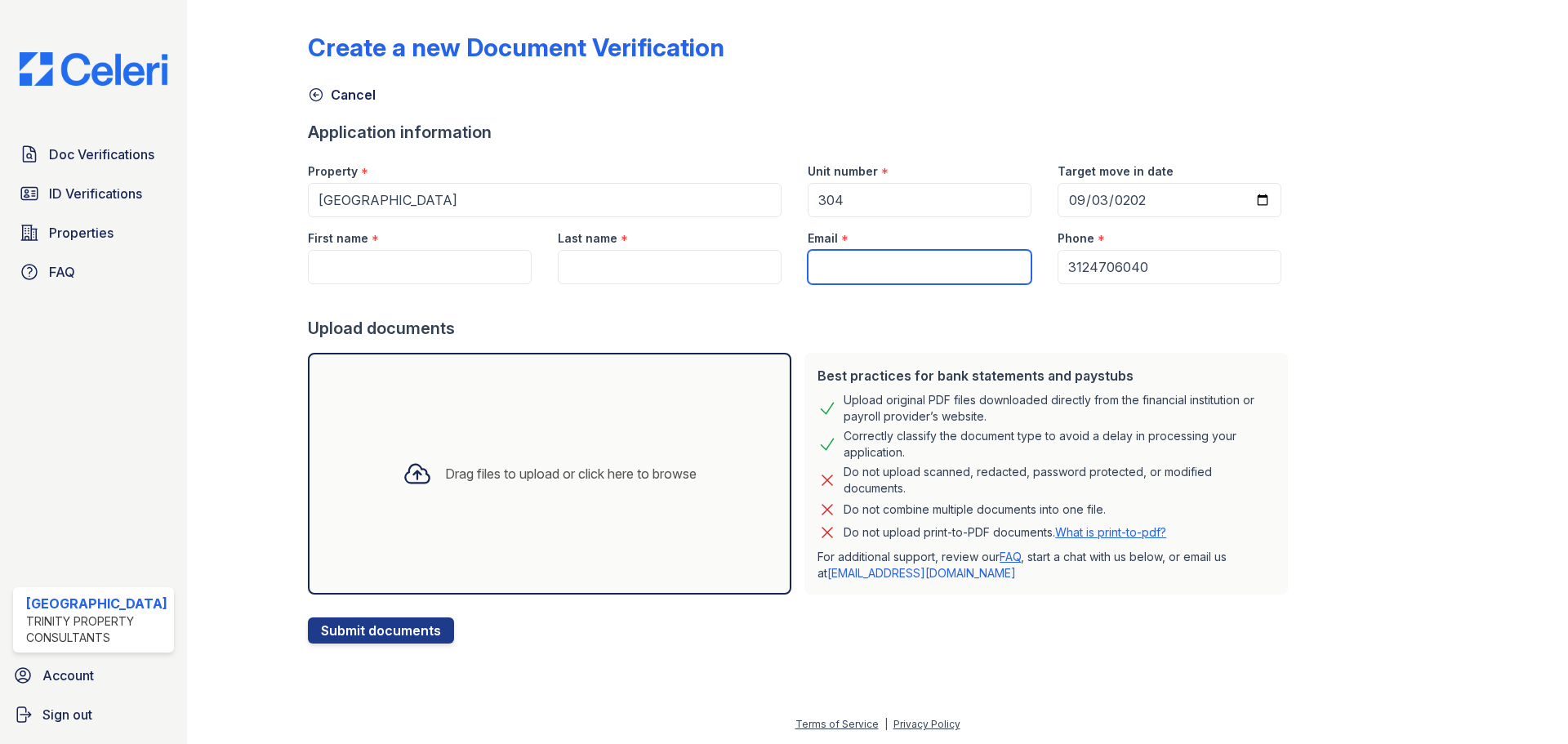
click at [861, 268] on input "Email" at bounding box center [919, 267] width 224 height 35
type input "yzyz@gmail.com"
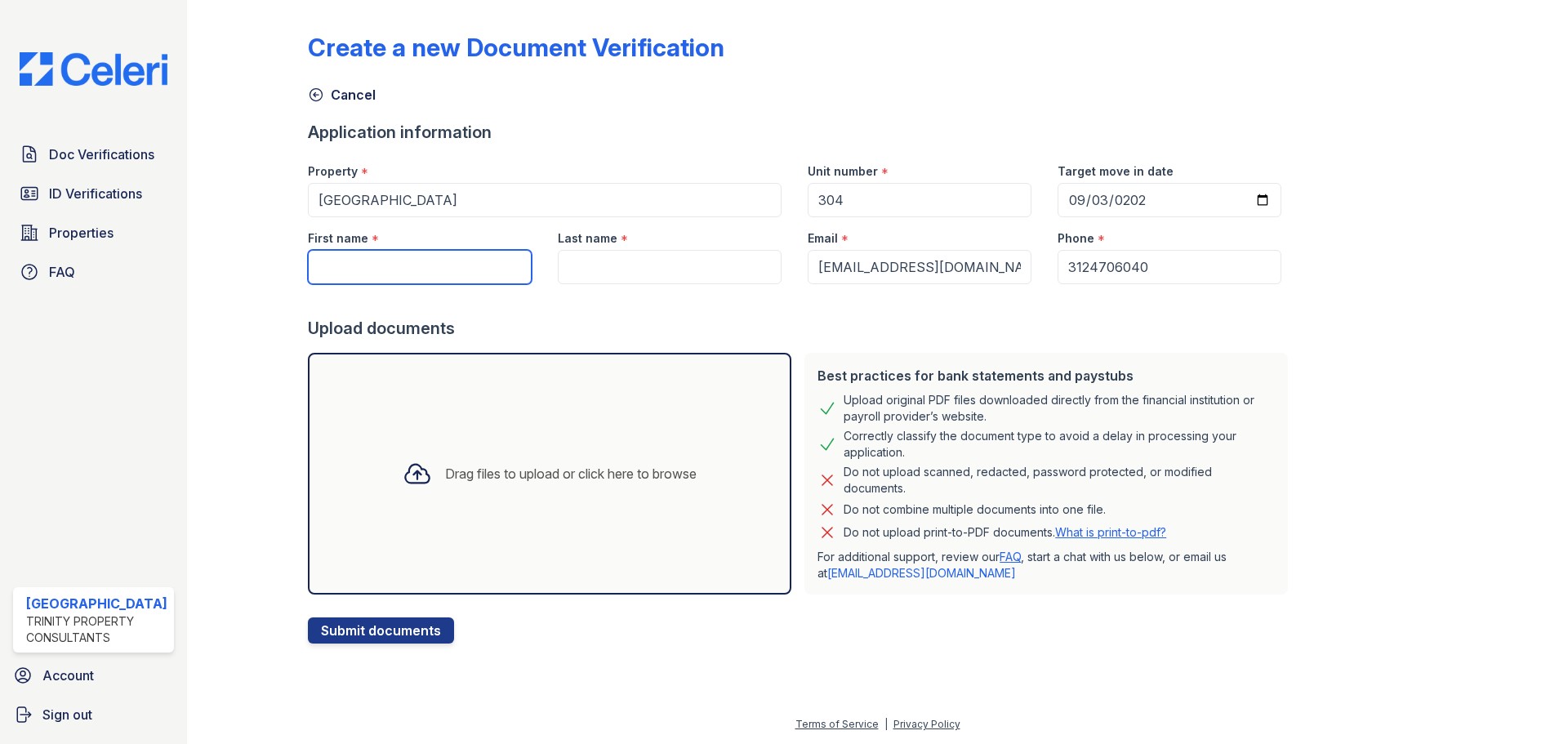
click at [447, 254] on input "First name" at bounding box center [420, 267] width 224 height 35
type input "Yi"
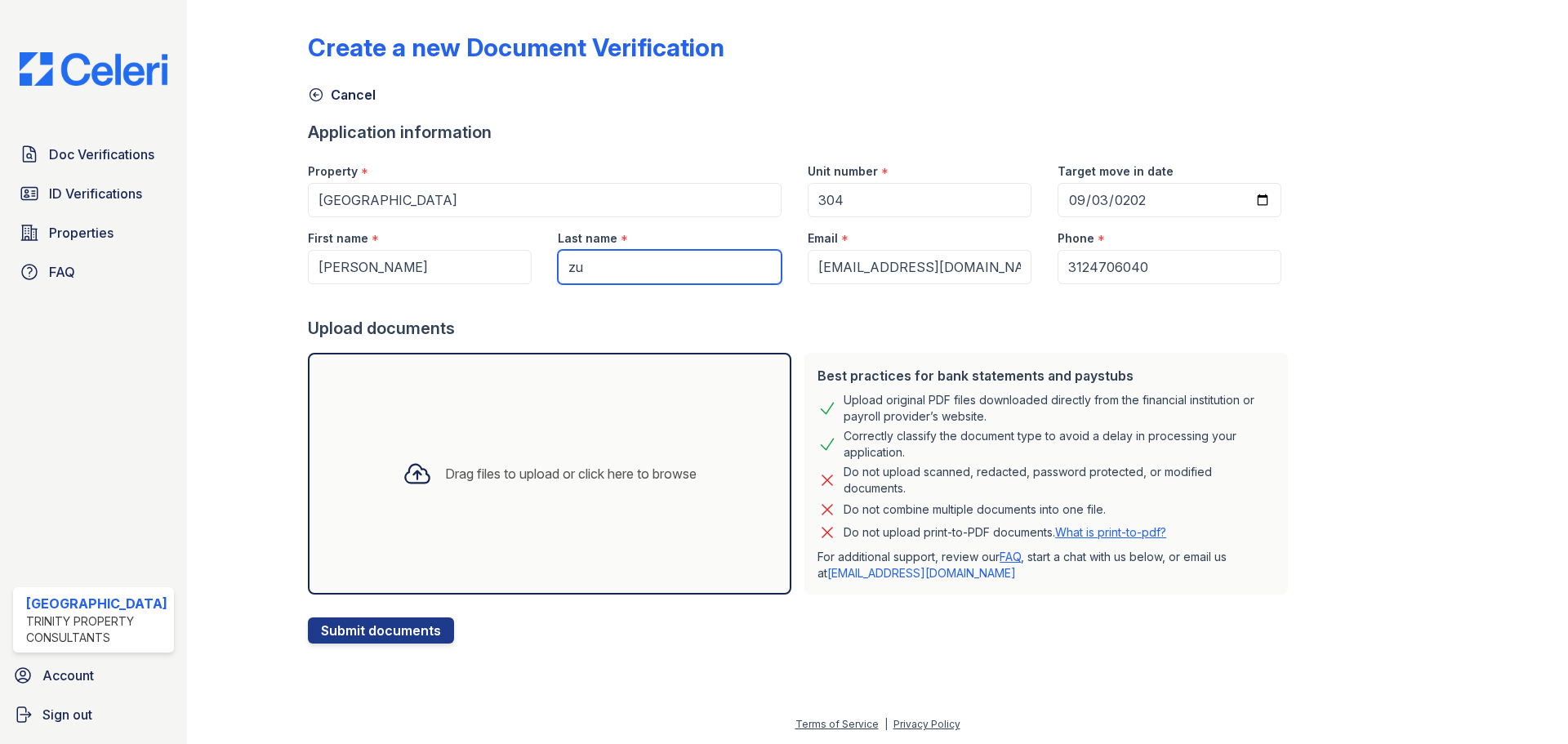
type input "z"
type input "Zuo"
click at [502, 471] on div "Drag files to upload or click here to browse" at bounding box center [571, 473] width 252 height 20
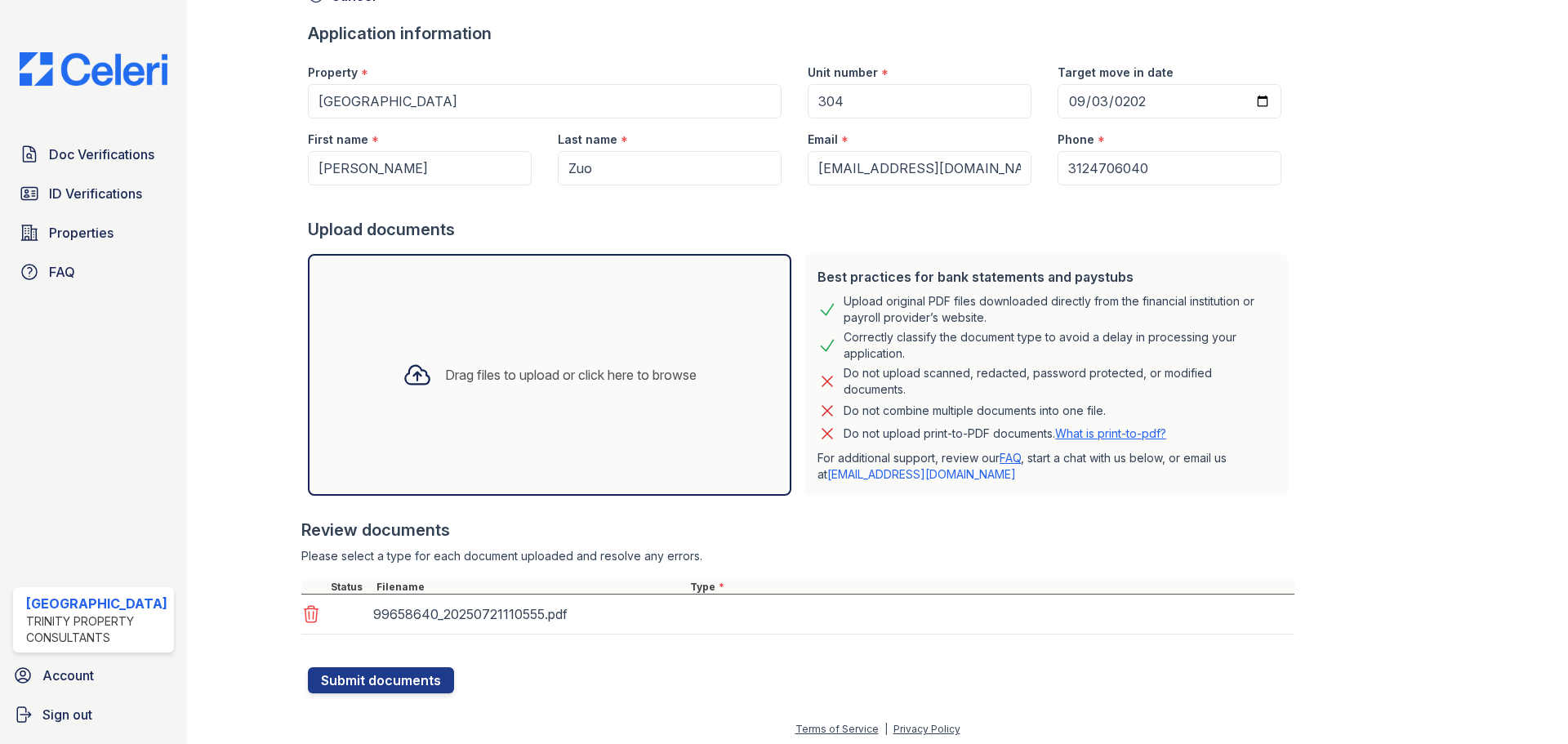
scroll to position [104, 0]
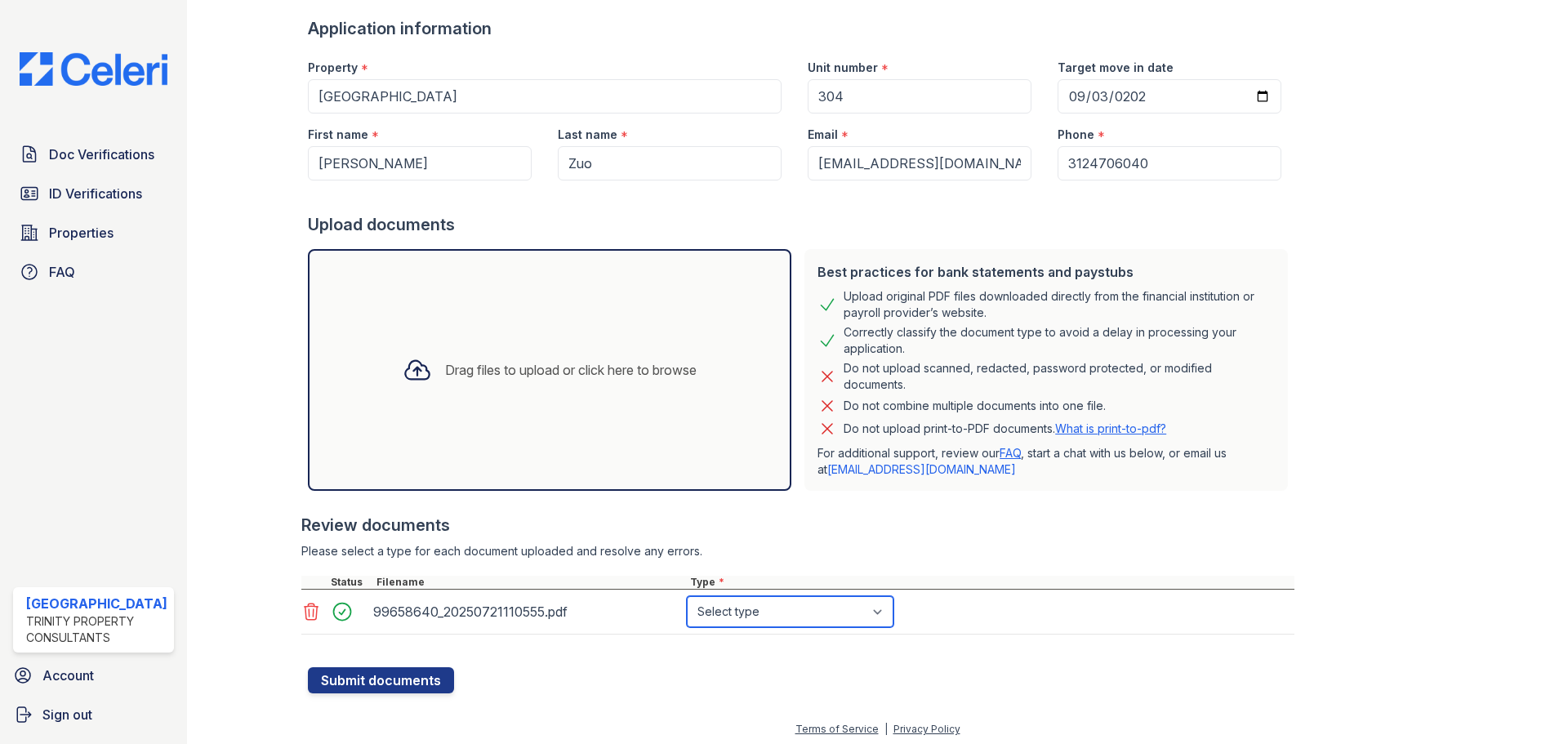
click at [757, 617] on select "Select type Paystub Bank Statement Offer Letter Tax Documents Benefit Award Let…" at bounding box center [790, 611] width 206 height 31
select select "paystub"
click at [687, 596] on select "Select type Paystub Bank Statement Offer Letter Tax Documents Benefit Award Let…" at bounding box center [790, 611] width 206 height 31
click at [470, 374] on div "Drag files to upload or click here to browse" at bounding box center [571, 369] width 252 height 20
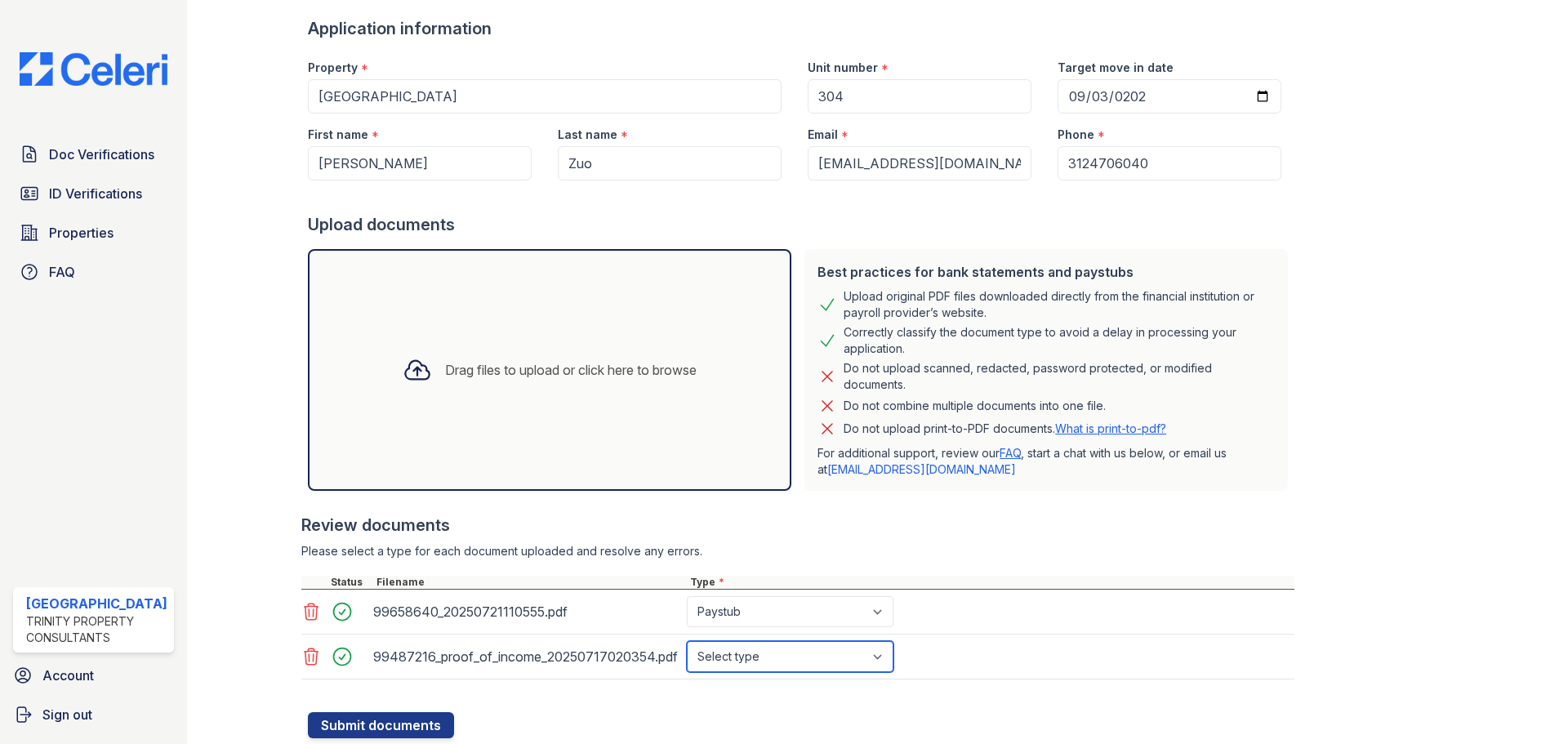
click at [802, 652] on select "Select type Paystub Bank Statement Offer Letter Tax Documents Benefit Award Let…" at bounding box center [790, 656] width 206 height 31
select select "paystub"
click at [687, 641] on select "Select type Paystub Bank Statement Offer Letter Tax Documents Benefit Award Let…" at bounding box center [790, 656] width 206 height 31
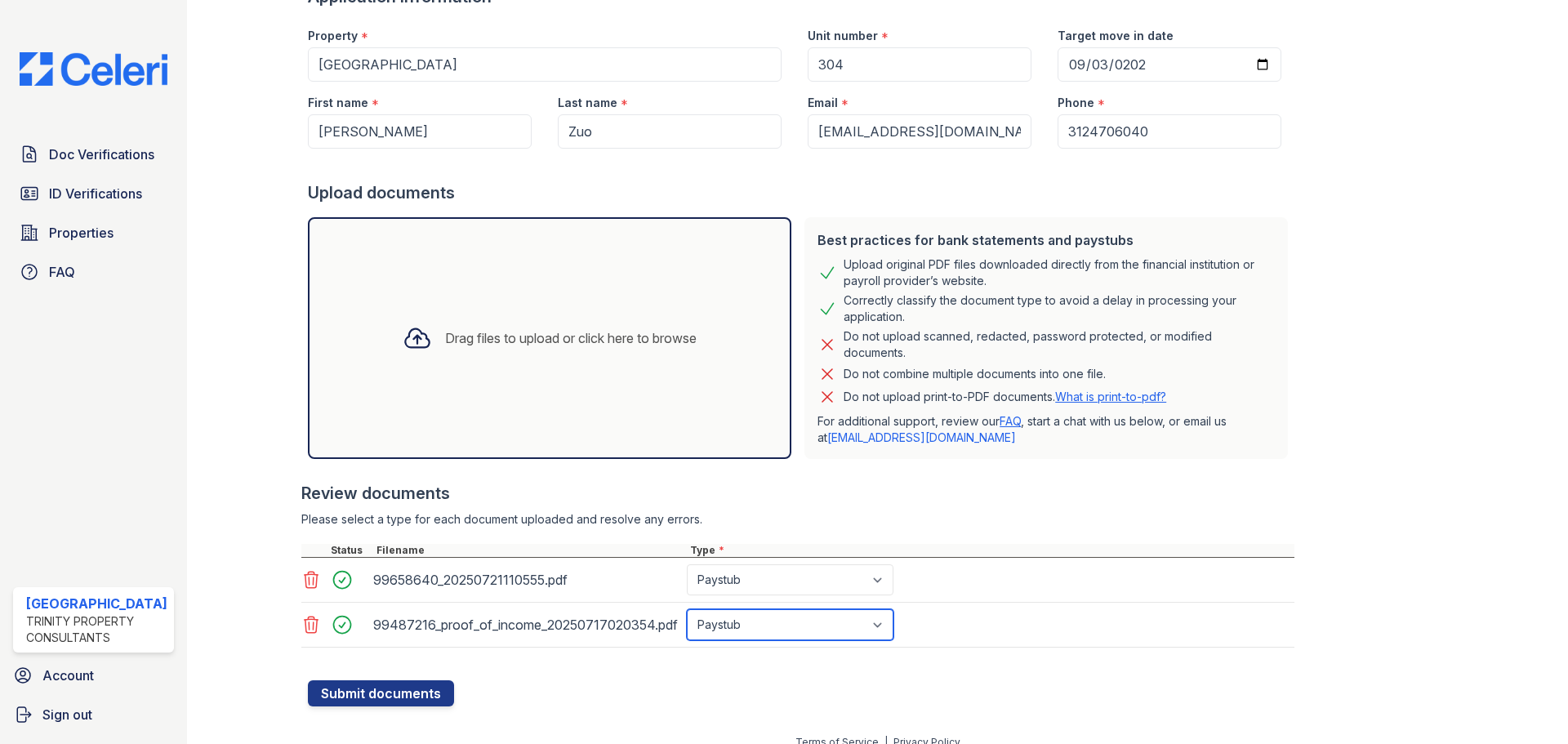
scroll to position [153, 0]
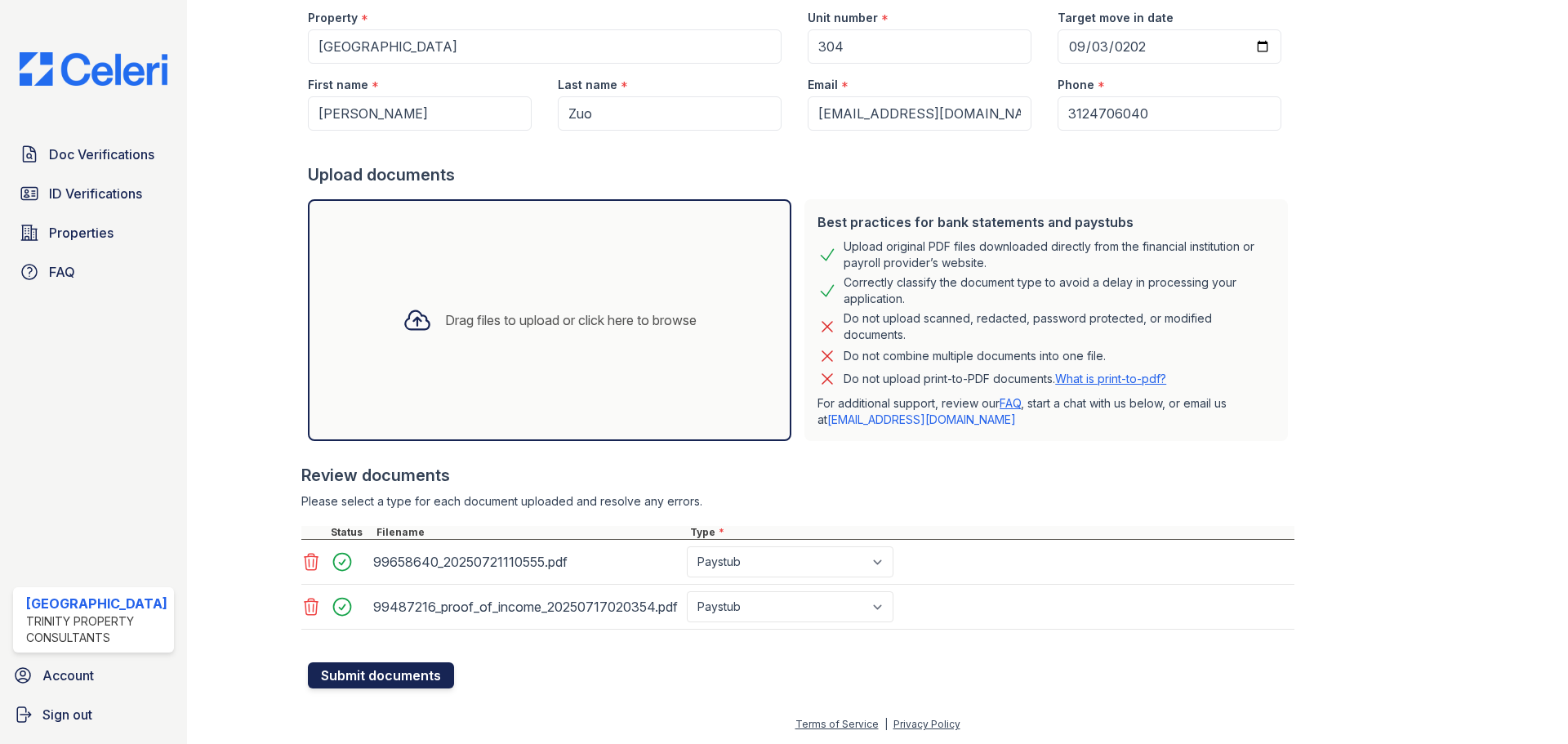
click at [389, 670] on button "Submit documents" at bounding box center [381, 675] width 147 height 26
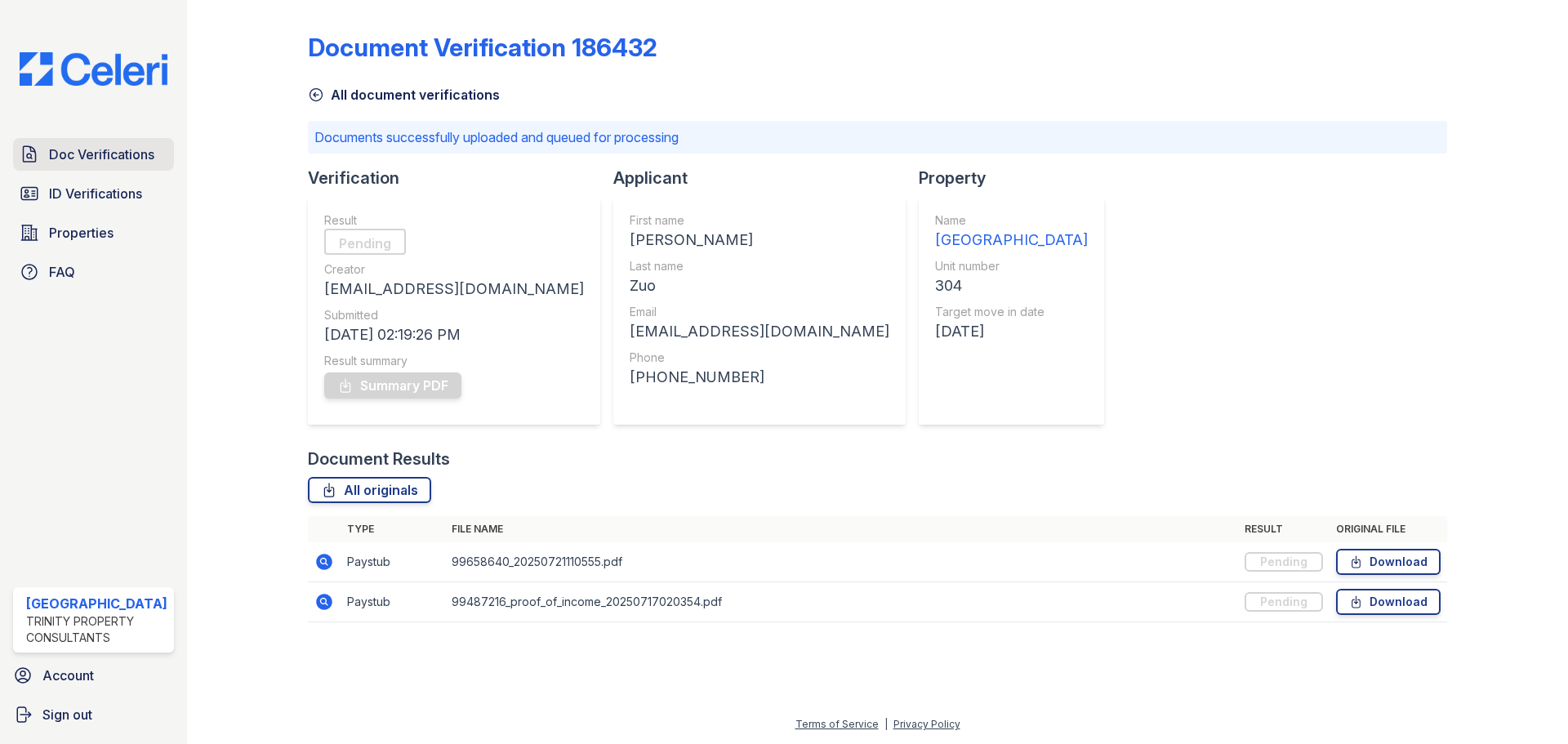
click at [134, 146] on span "Doc Verifications" at bounding box center [101, 154] width 105 height 20
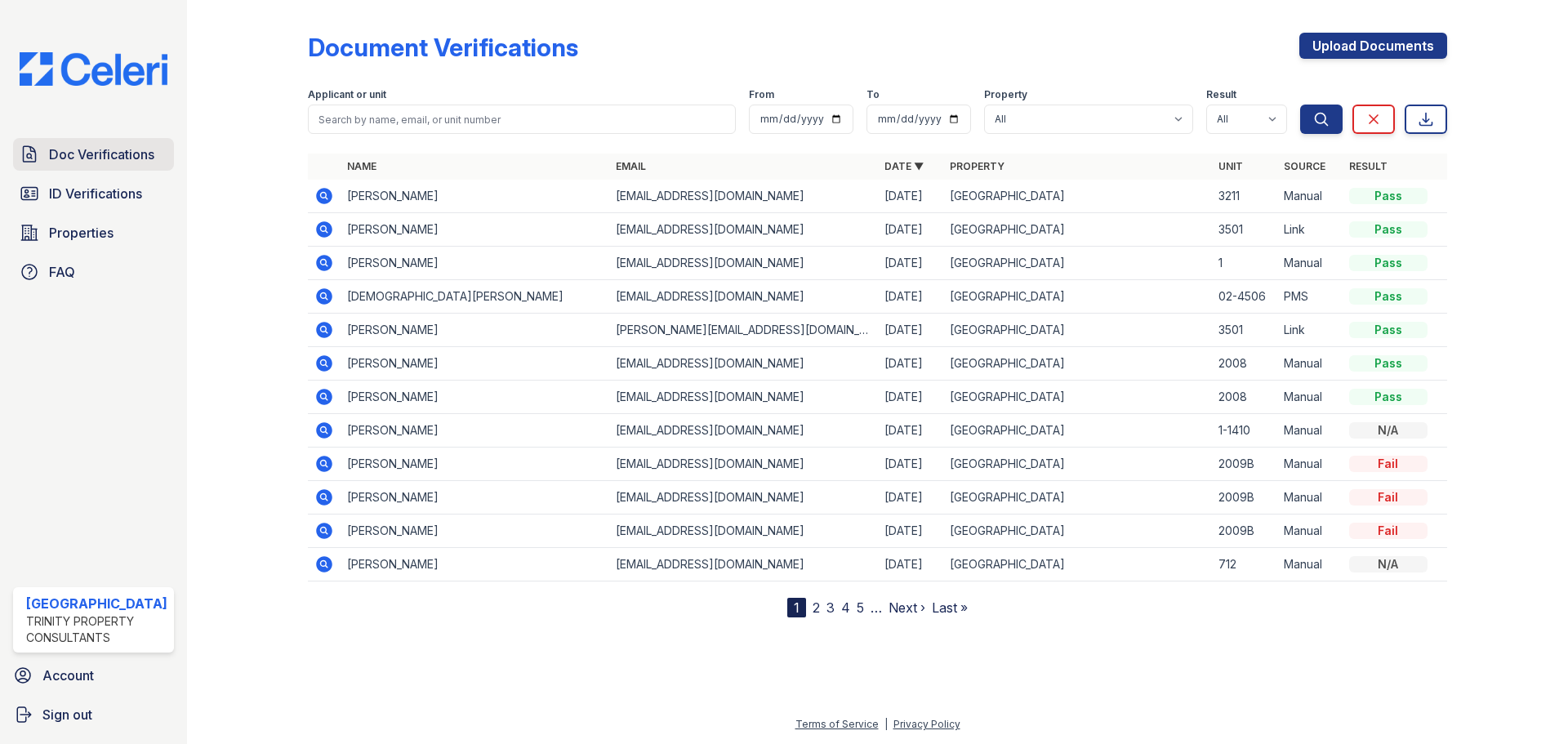
click at [126, 150] on span "Doc Verifications" at bounding box center [101, 154] width 105 height 20
click at [322, 193] on icon at bounding box center [324, 196] width 20 height 20
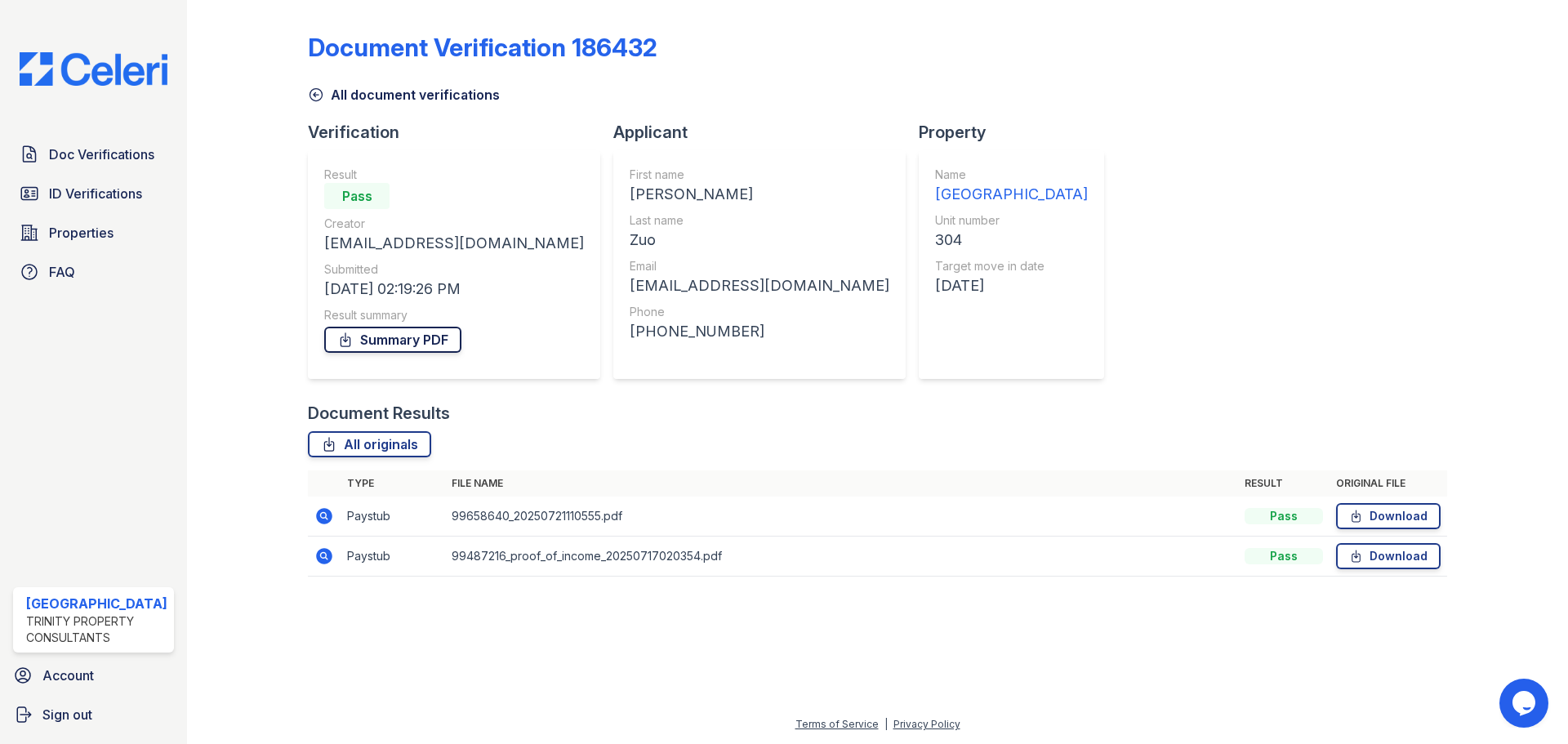
click at [415, 339] on link "Summary PDF" at bounding box center [393, 340] width 137 height 26
click at [109, 157] on span "Doc Verifications" at bounding box center [101, 154] width 105 height 20
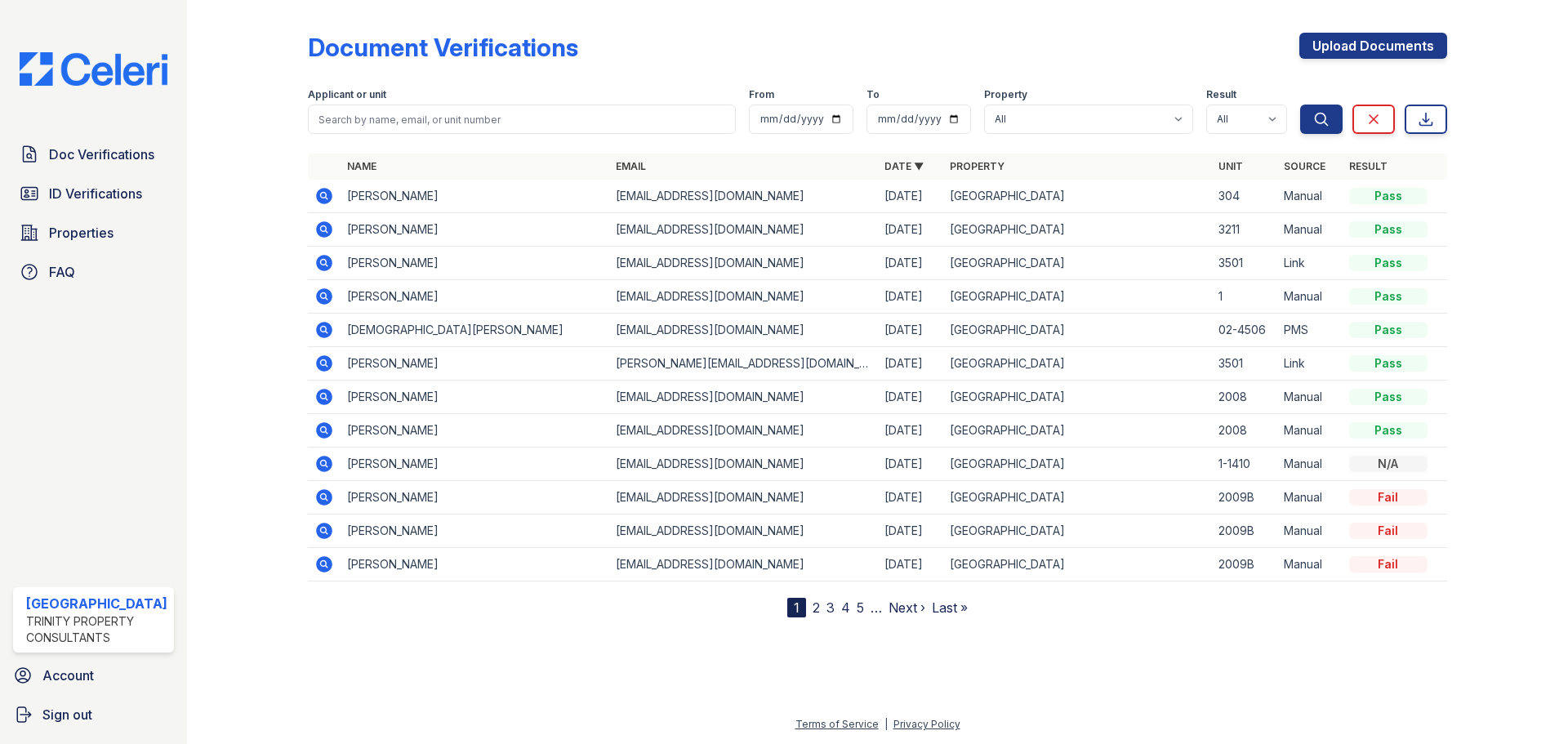
click at [326, 329] on icon at bounding box center [323, 330] width 16 height 16
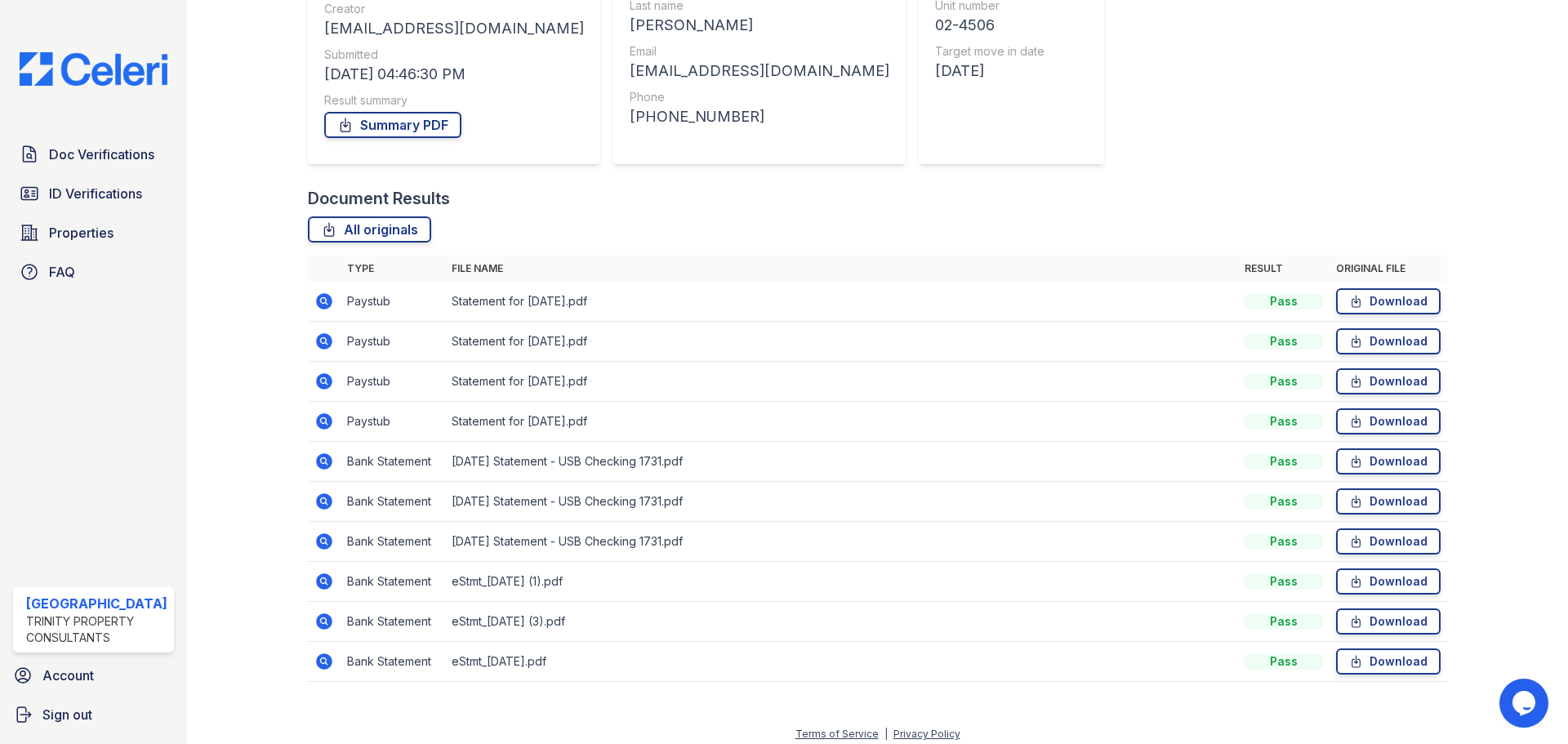
scroll to position [225, 0]
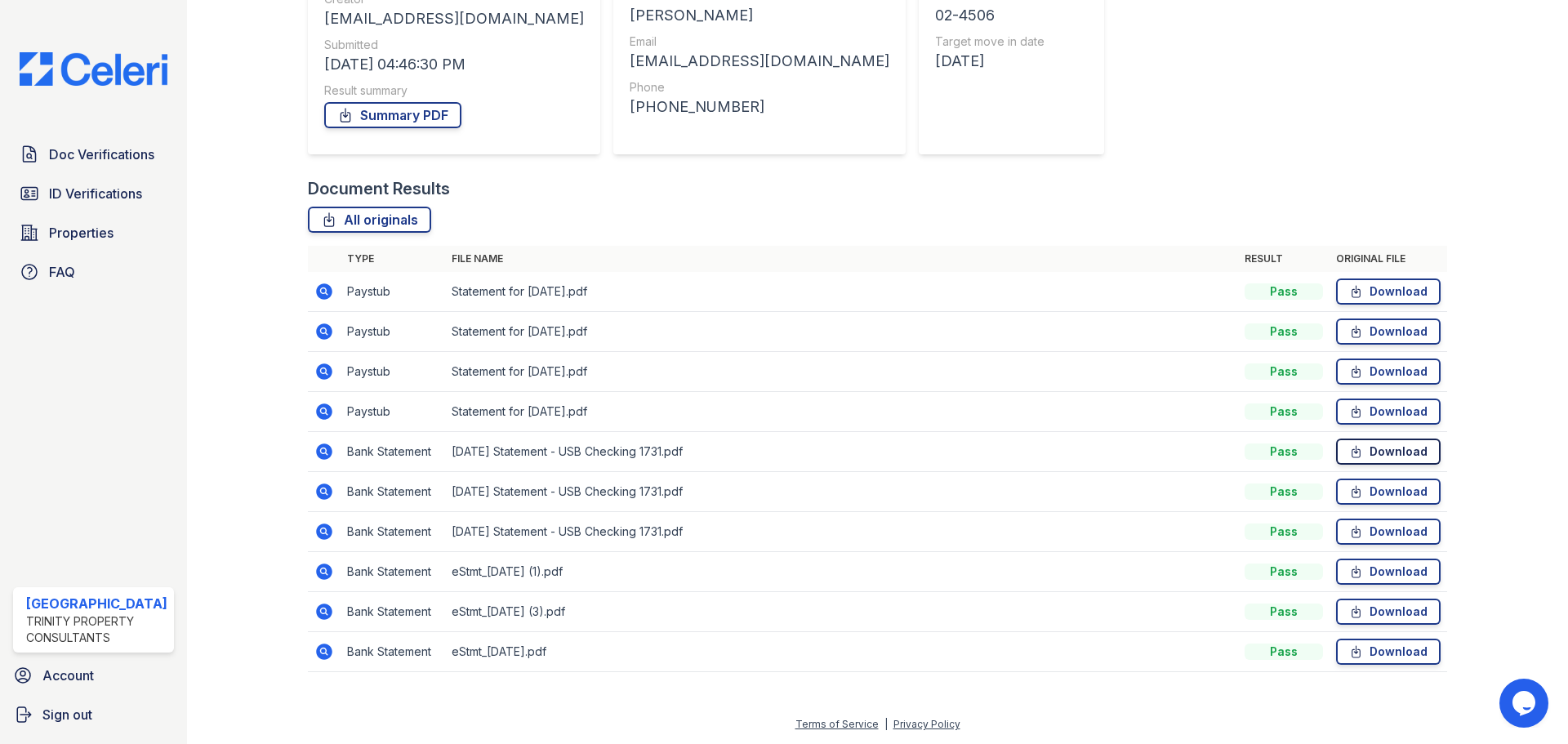
click at [1361, 447] on link "Download" at bounding box center [1388, 452] width 105 height 26
click at [1349, 452] on icon at bounding box center [1356, 451] width 14 height 16
click at [1368, 486] on link "Download" at bounding box center [1388, 492] width 105 height 26
click at [1389, 532] on link "Download" at bounding box center [1388, 532] width 105 height 26
click at [1349, 568] on icon at bounding box center [1356, 571] width 14 height 16
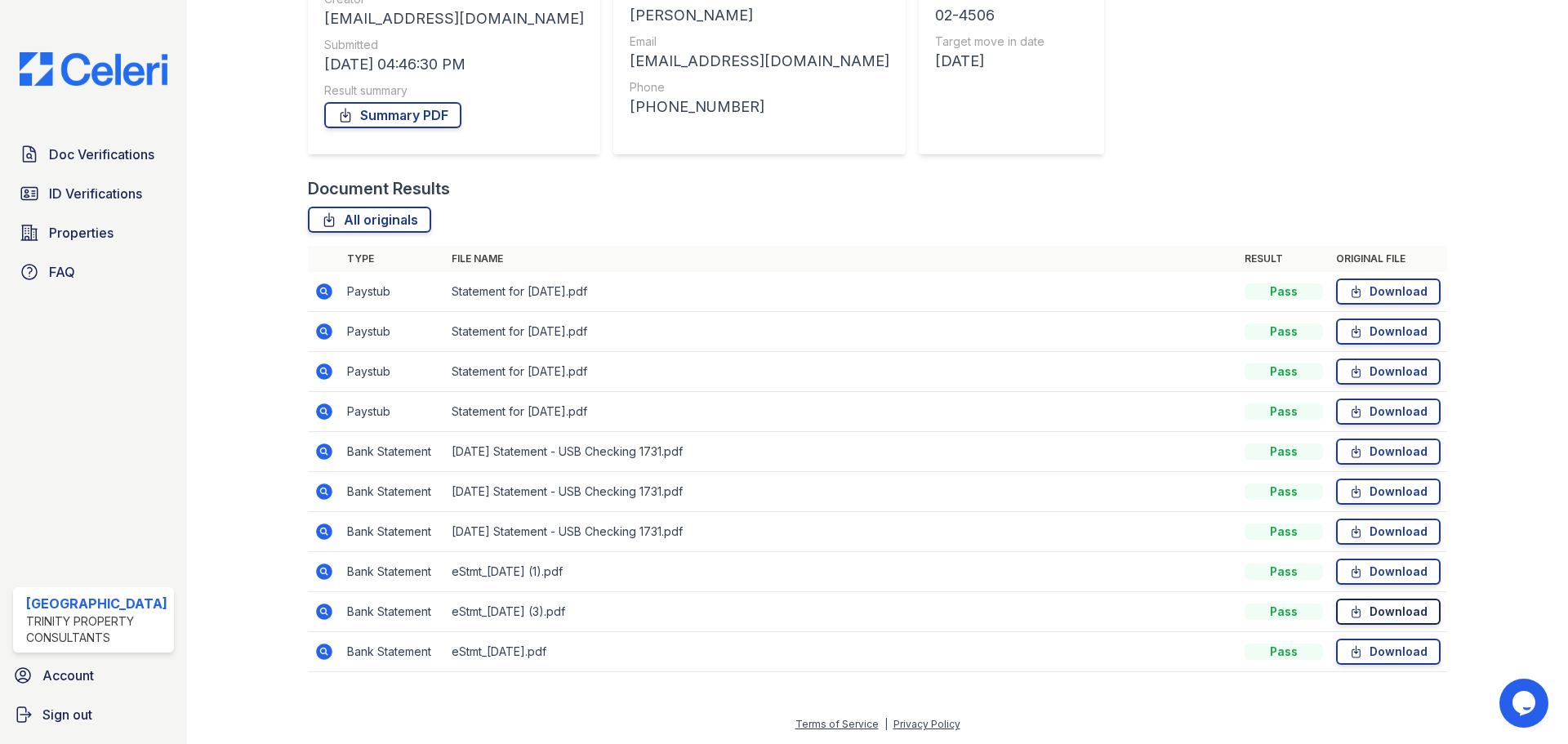
click at [1371, 612] on link "Download" at bounding box center [1388, 611] width 105 height 26
click at [1426, 650] on link "Download" at bounding box center [1388, 651] width 105 height 26
click at [1382, 333] on link "Download" at bounding box center [1388, 331] width 105 height 26
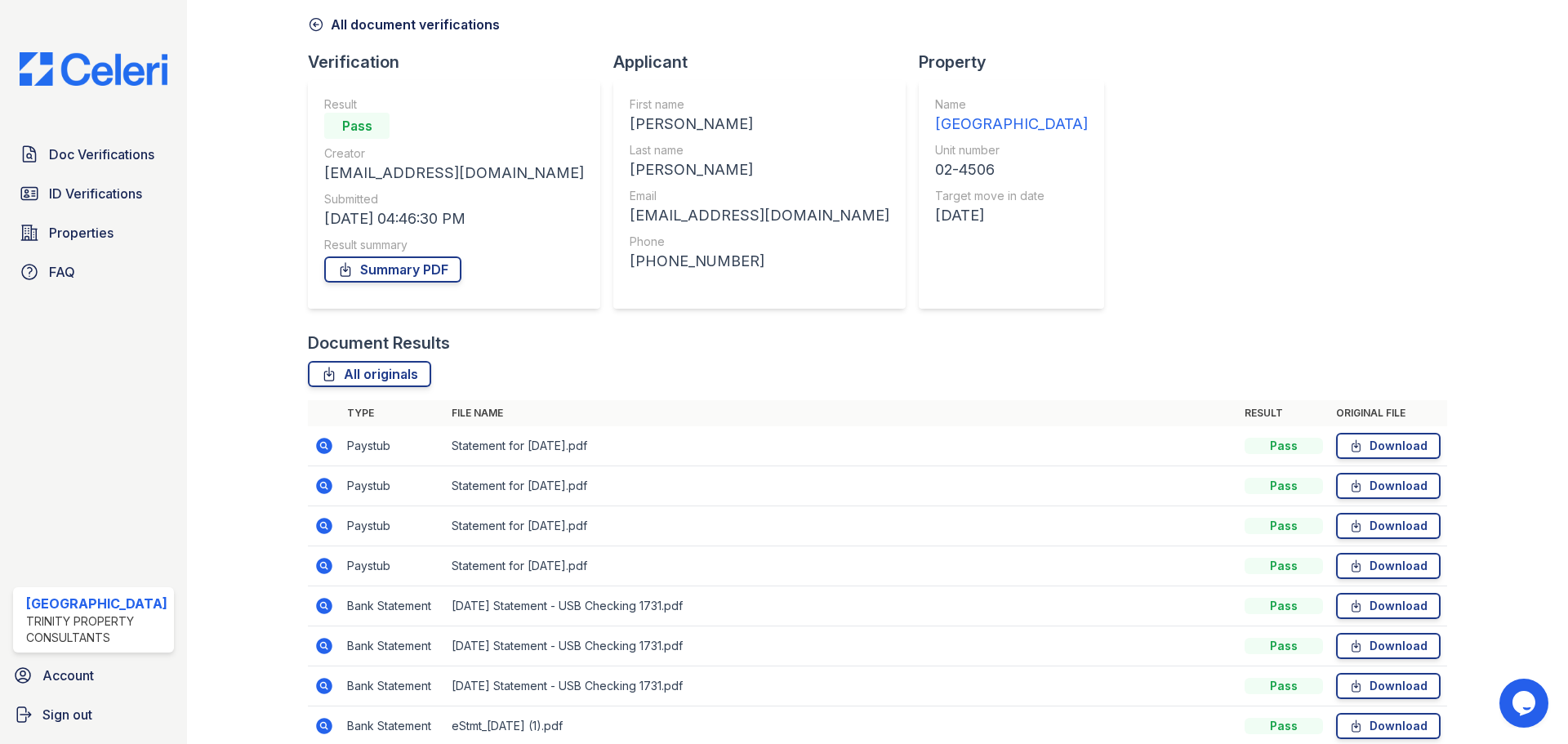
scroll to position [62, 0]
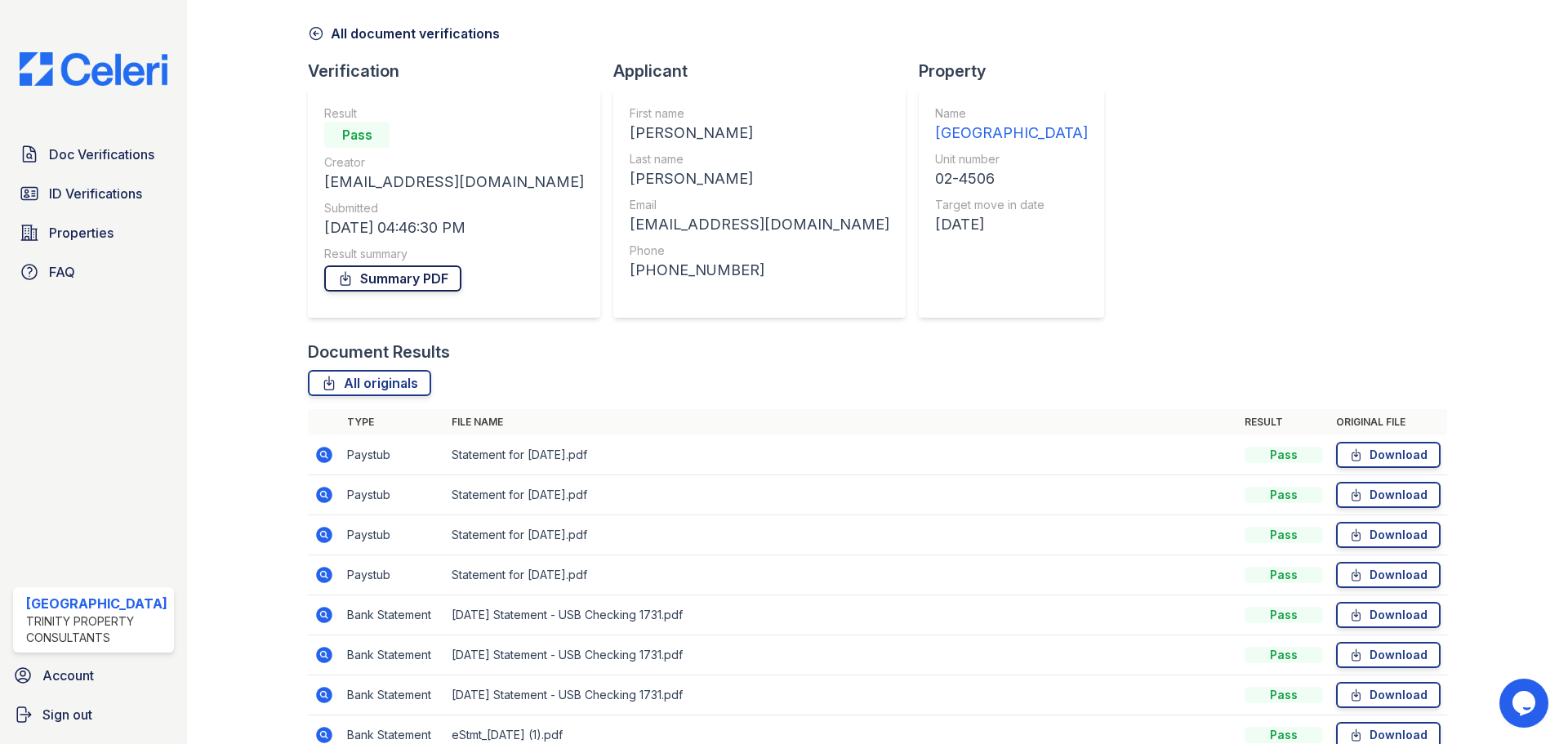
click at [413, 284] on link "Summary PDF" at bounding box center [393, 278] width 137 height 26
click at [1385, 452] on link "Download" at bounding box center [1388, 455] width 105 height 26
click at [1349, 532] on icon at bounding box center [1356, 534] width 14 height 16
click at [1352, 574] on icon at bounding box center [1356, 575] width 14 height 16
